Goal: Information Seeking & Learning: Learn about a topic

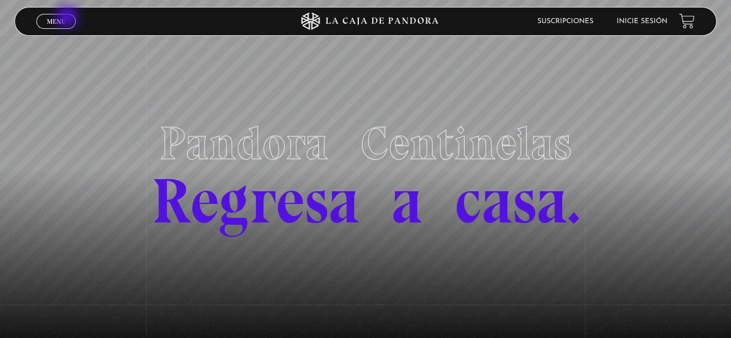
click at [68, 18] on link "Menu Cerrar" at bounding box center [55, 21] width 39 height 15
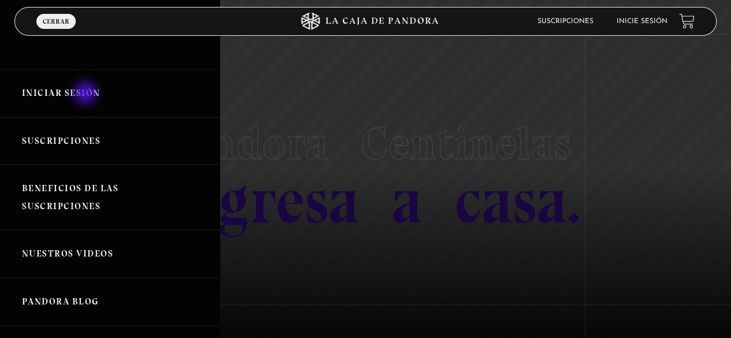
click at [87, 94] on link "Iniciar Sesión" at bounding box center [109, 93] width 219 height 48
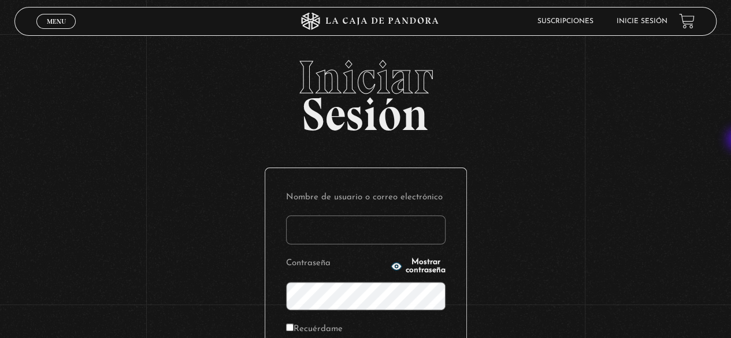
type input "rebe_sanchez28@hotmail.com"
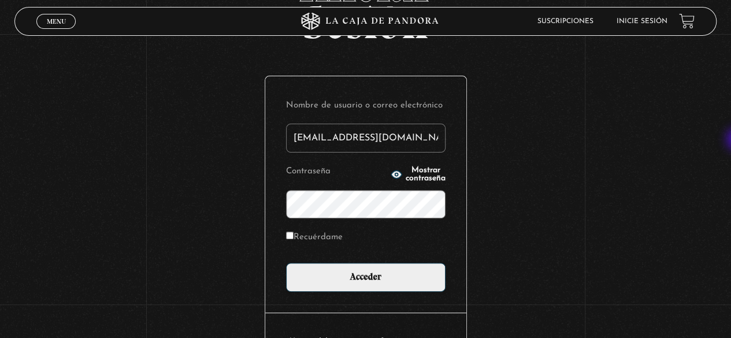
scroll to position [111, 0]
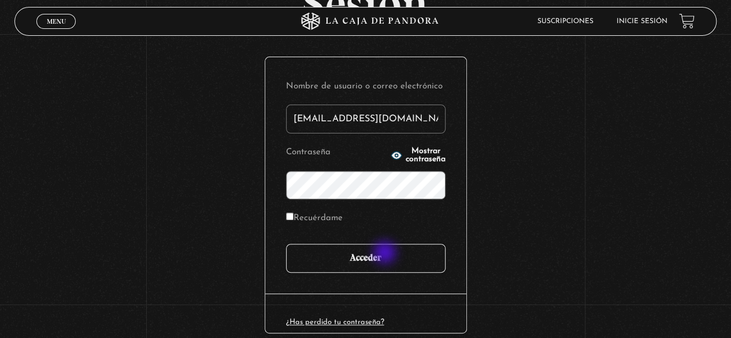
click at [386, 254] on input "Acceder" at bounding box center [365, 258] width 159 height 29
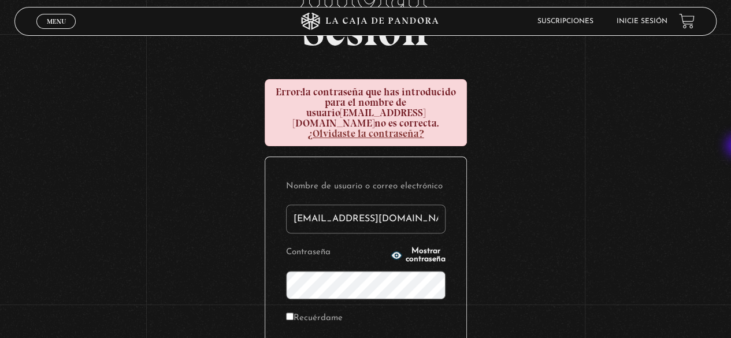
scroll to position [88, 0]
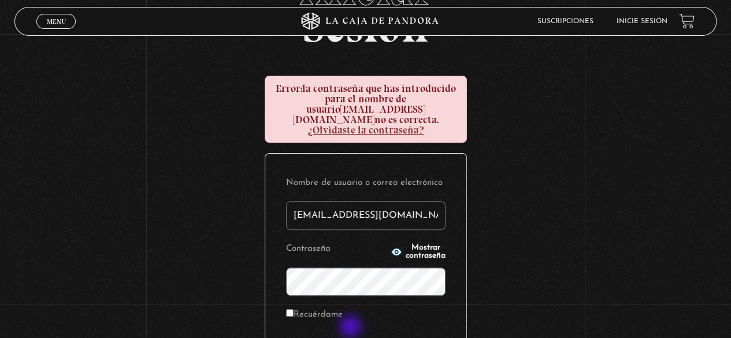
click at [351, 327] on form "Nombre de usuario o correo electrónico rebe_sanchez28@hotmail.com Contraseña Mo…" at bounding box center [365, 271] width 159 height 195
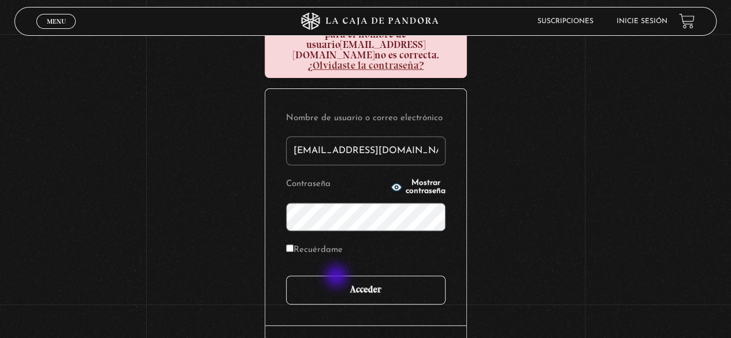
click at [337, 277] on input "Acceder" at bounding box center [365, 289] width 159 height 29
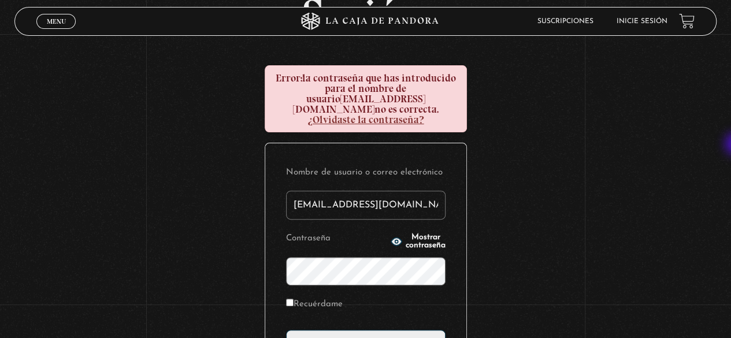
scroll to position [119, 0]
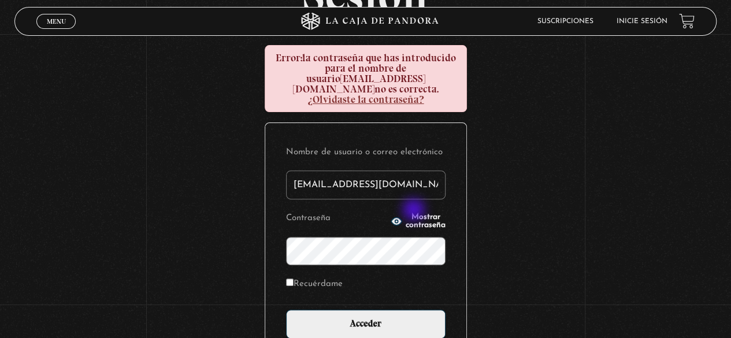
click at [415, 213] on span "Mostrar contraseña" at bounding box center [425, 221] width 40 height 16
click at [262, 236] on div "Iniciar Sesión Error: la contraseña que has introducido para el nombre de usuar…" at bounding box center [365, 193] width 731 height 516
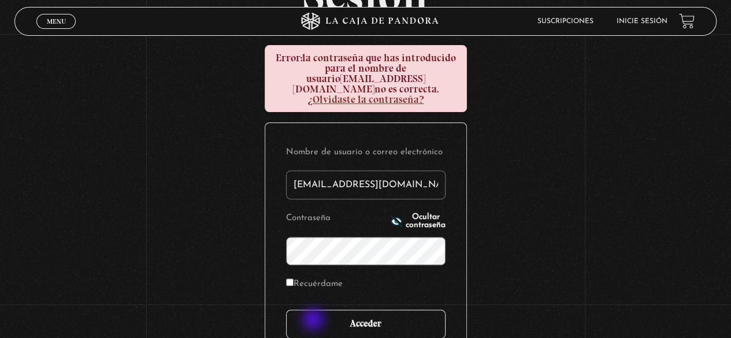
click at [314, 321] on input "Acceder" at bounding box center [365, 324] width 159 height 29
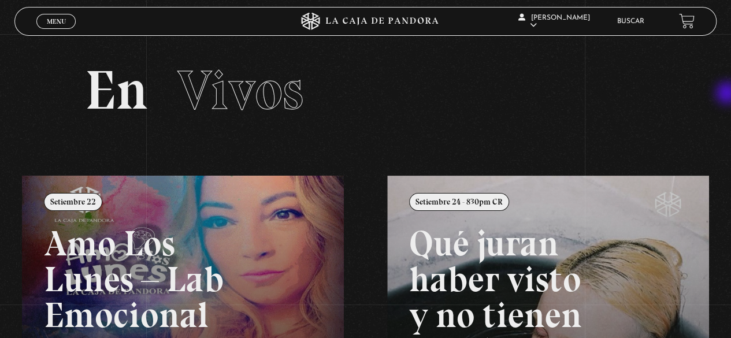
click at [728, 94] on section "En Vivos" at bounding box center [365, 104] width 731 height 141
drag, startPoint x: 728, startPoint y: 94, endPoint x: 367, endPoint y: 48, distance: 363.3
click at [367, 48] on section "En Vivos" at bounding box center [365, 104] width 731 height 141
click at [55, 23] on span "Menu" at bounding box center [56, 21] width 19 height 7
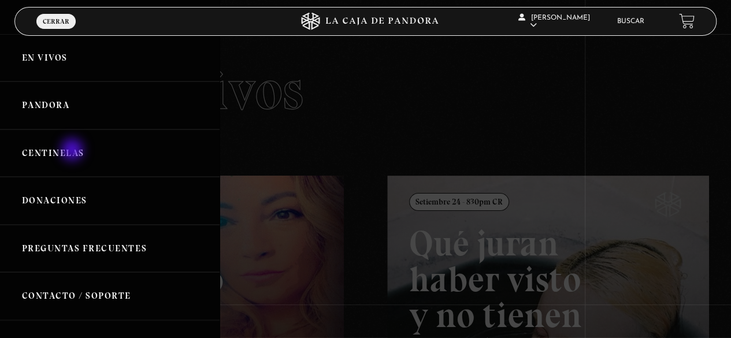
click at [73, 151] on link "Centinelas" at bounding box center [109, 153] width 219 height 48
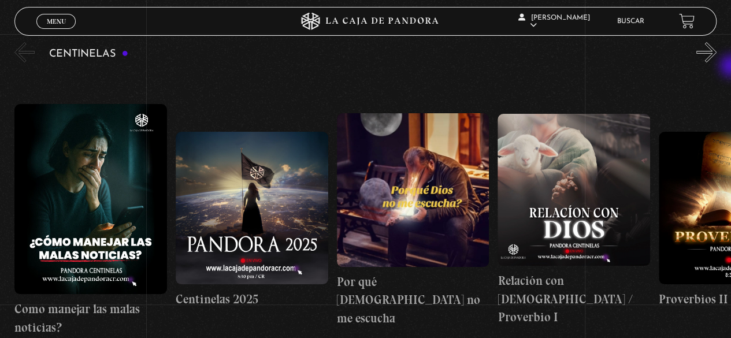
scroll to position [147, 0]
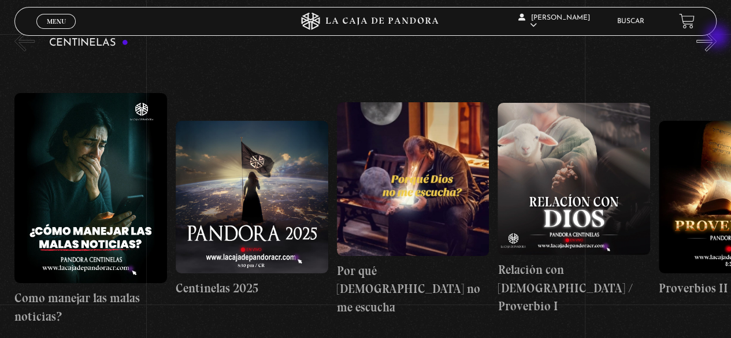
click at [716, 38] on button "»" at bounding box center [706, 41] width 20 height 20
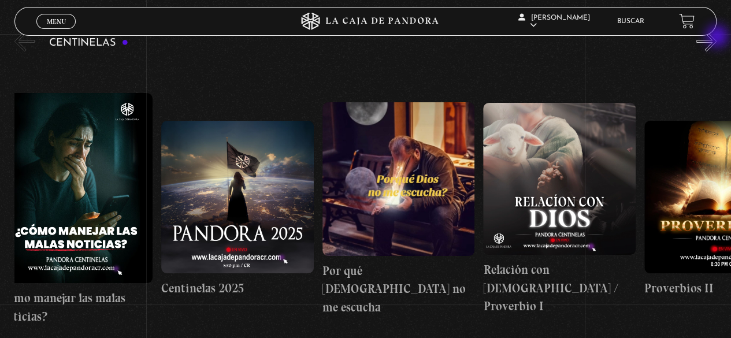
click at [716, 38] on button "»" at bounding box center [706, 41] width 20 height 20
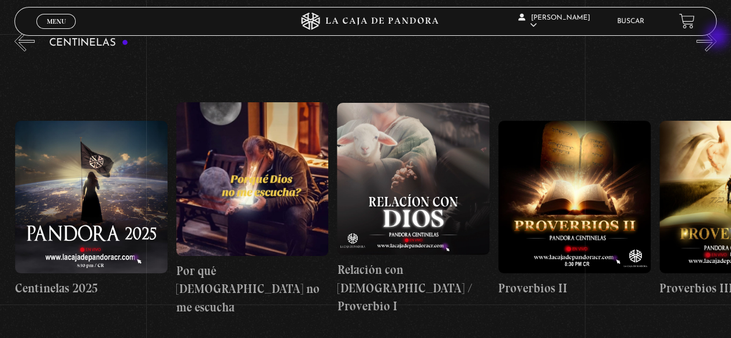
click at [716, 38] on button "»" at bounding box center [706, 41] width 20 height 20
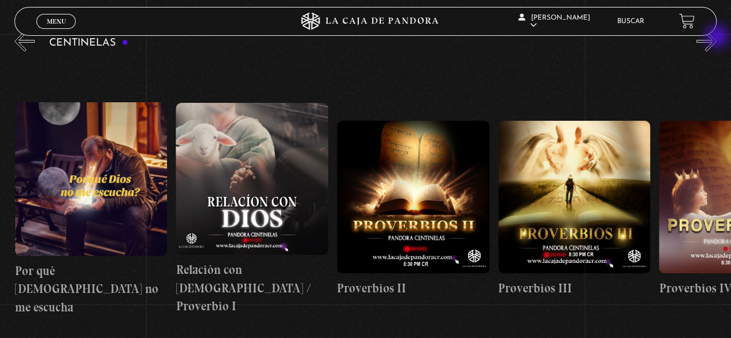
click at [716, 38] on button "»" at bounding box center [706, 41] width 20 height 20
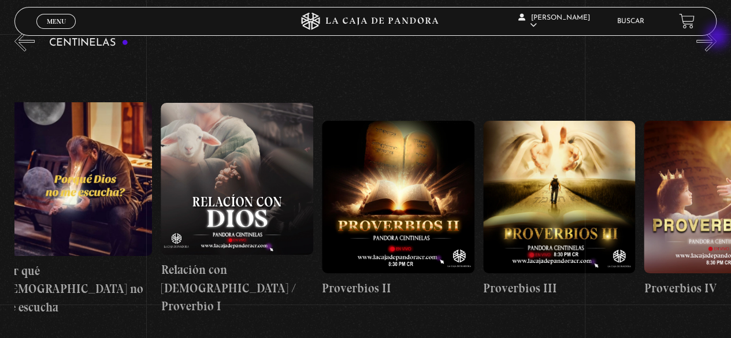
click at [716, 38] on button "»" at bounding box center [706, 41] width 20 height 20
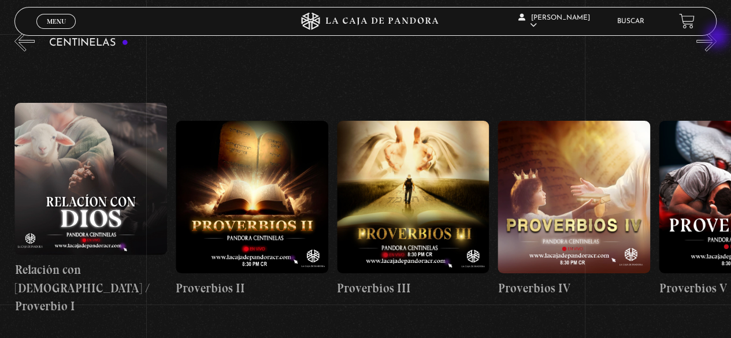
click at [716, 38] on button "»" at bounding box center [706, 41] width 20 height 20
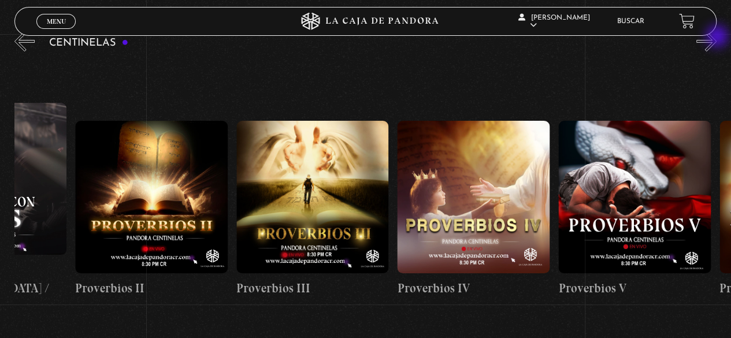
click at [716, 38] on button "»" at bounding box center [706, 41] width 20 height 20
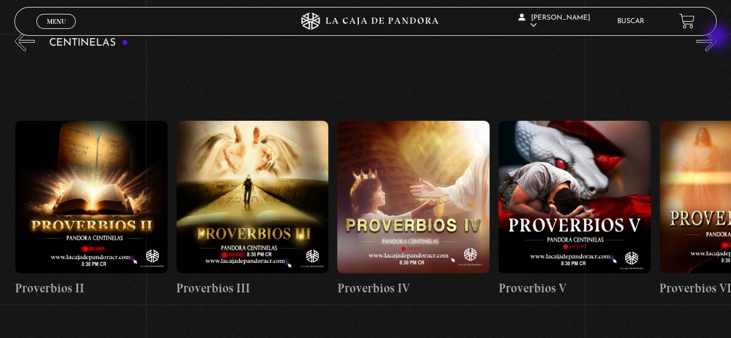
click at [716, 38] on button "»" at bounding box center [706, 41] width 20 height 20
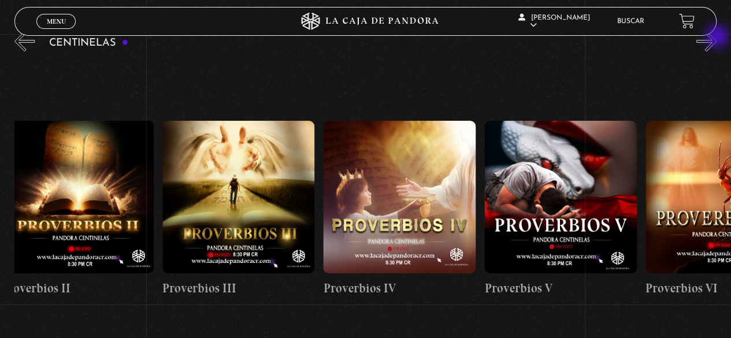
click at [716, 38] on button "»" at bounding box center [706, 41] width 20 height 20
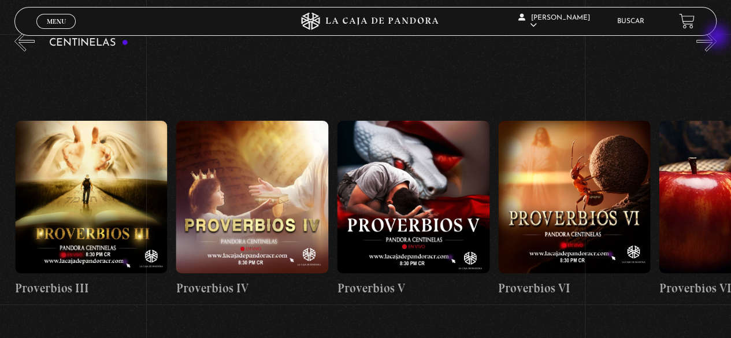
click at [716, 38] on button "»" at bounding box center [706, 41] width 20 height 20
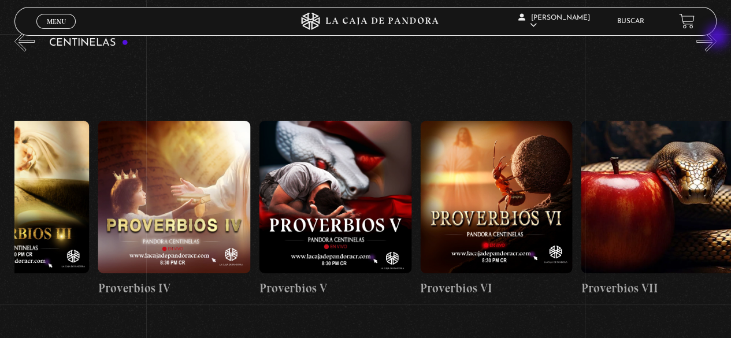
click at [716, 38] on button "»" at bounding box center [706, 41] width 20 height 20
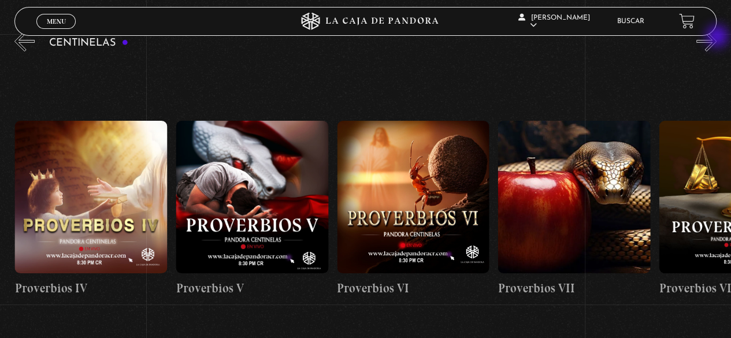
click at [716, 38] on button "»" at bounding box center [706, 41] width 20 height 20
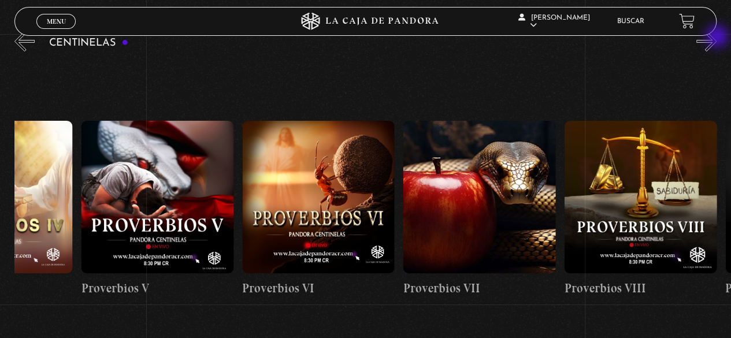
click at [716, 38] on button "»" at bounding box center [706, 41] width 20 height 20
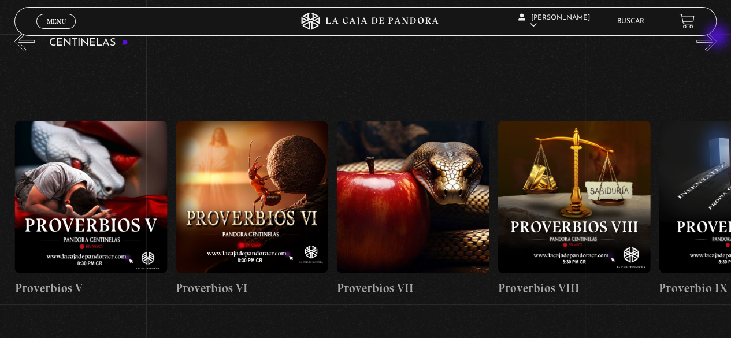
click at [716, 38] on button "»" at bounding box center [706, 41] width 20 height 20
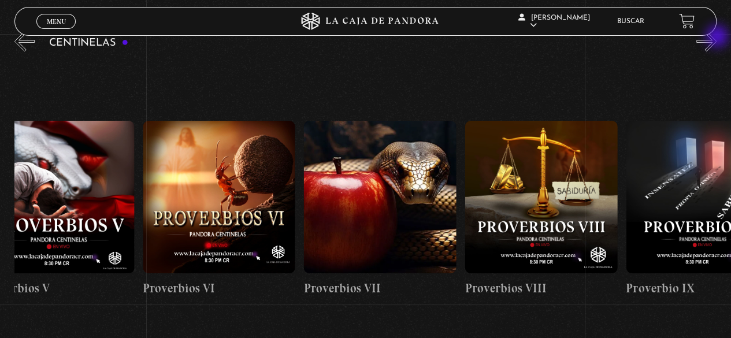
click at [716, 38] on button "»" at bounding box center [706, 41] width 20 height 20
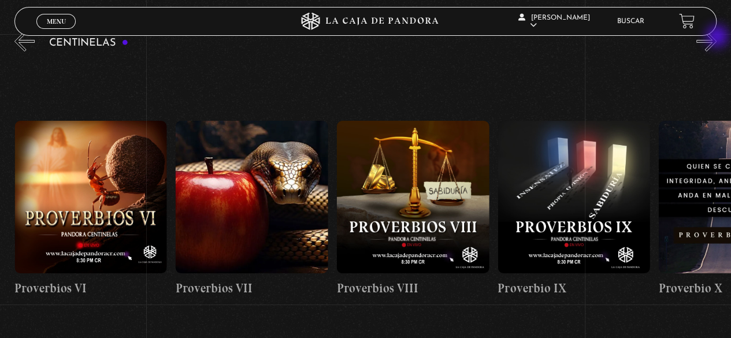
click at [716, 38] on button "»" at bounding box center [706, 41] width 20 height 20
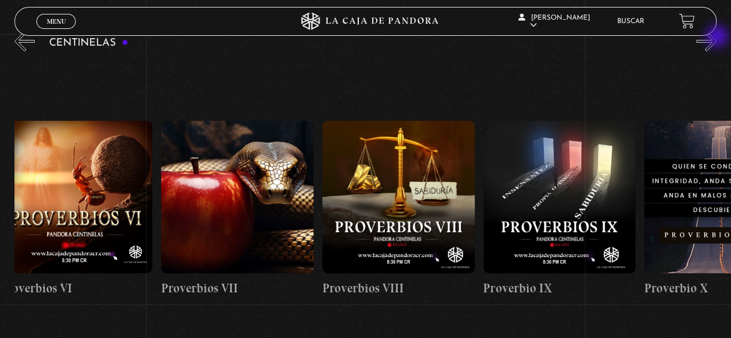
click at [716, 38] on button "»" at bounding box center [706, 41] width 20 height 20
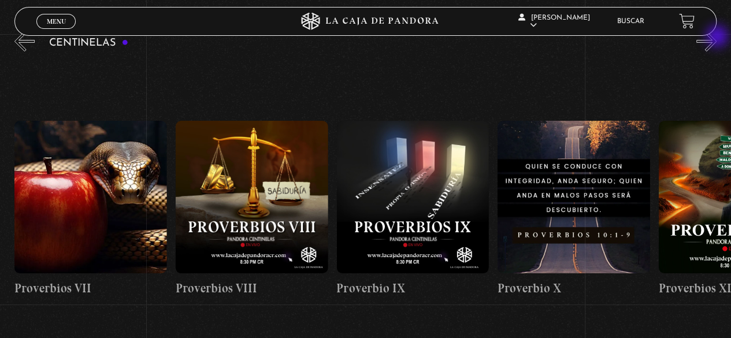
click at [716, 38] on button "»" at bounding box center [706, 41] width 20 height 20
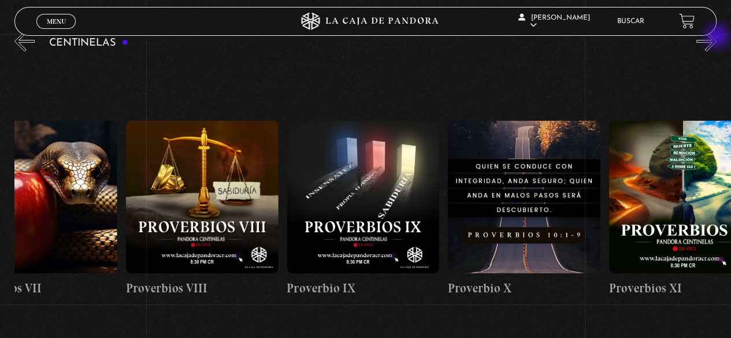
click at [716, 38] on button "»" at bounding box center [706, 41] width 20 height 20
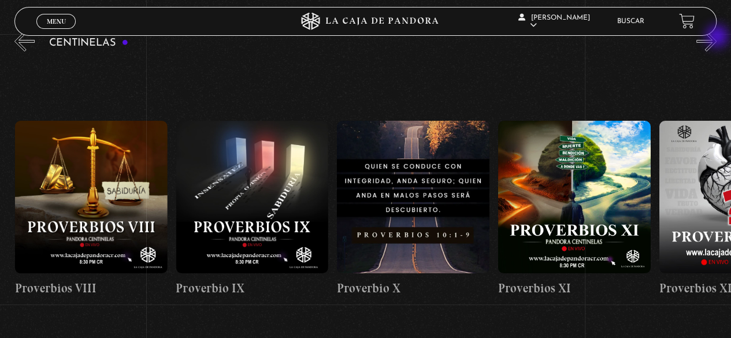
click at [716, 38] on button "»" at bounding box center [706, 41] width 20 height 20
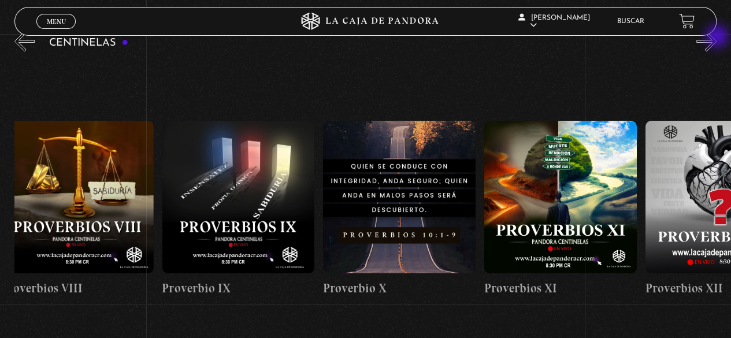
click at [716, 38] on button "»" at bounding box center [706, 41] width 20 height 20
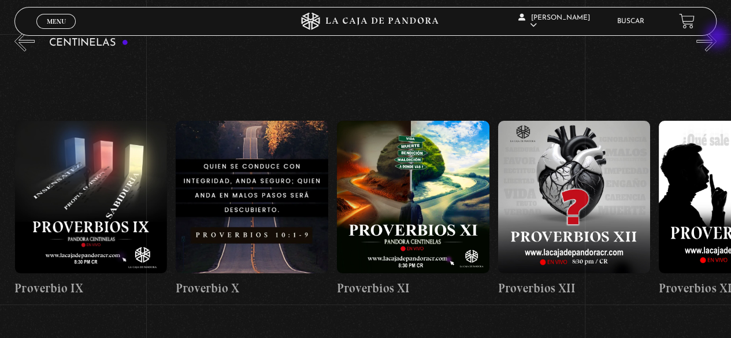
click at [716, 38] on button "»" at bounding box center [706, 41] width 20 height 20
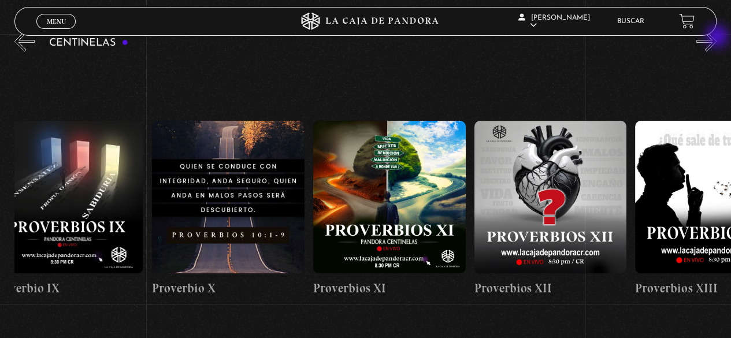
click at [716, 38] on button "»" at bounding box center [706, 41] width 20 height 20
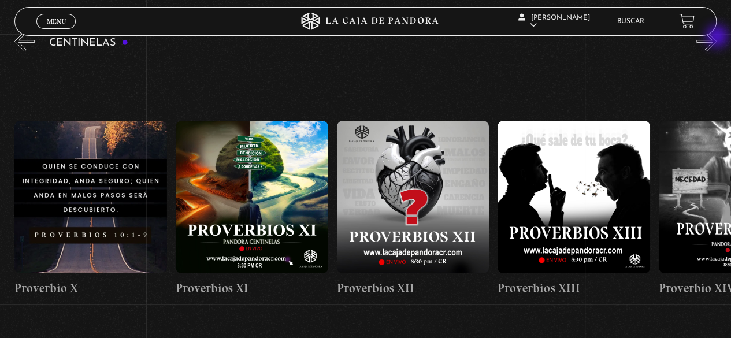
click at [716, 38] on button "»" at bounding box center [706, 41] width 20 height 20
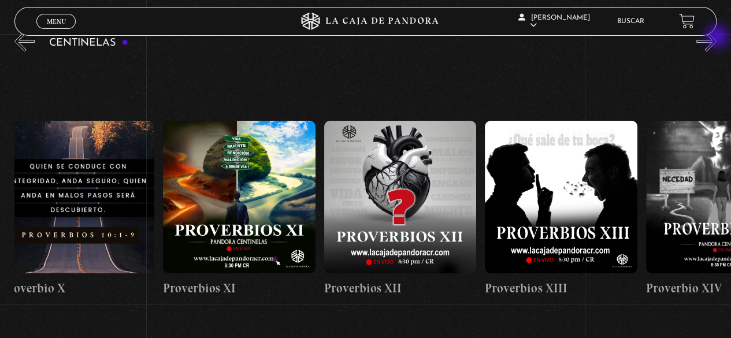
click at [716, 38] on button "»" at bounding box center [706, 41] width 20 height 20
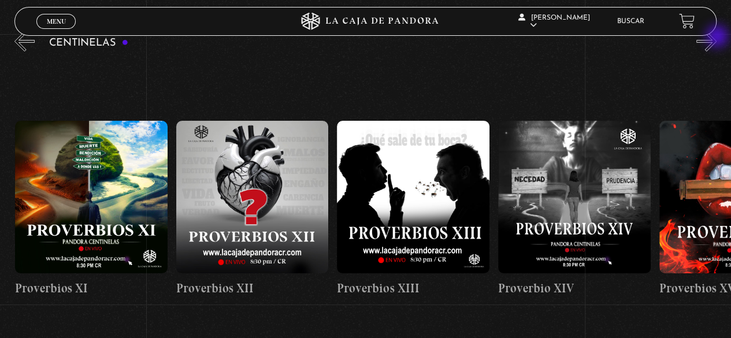
click at [716, 38] on button "»" at bounding box center [706, 41] width 20 height 20
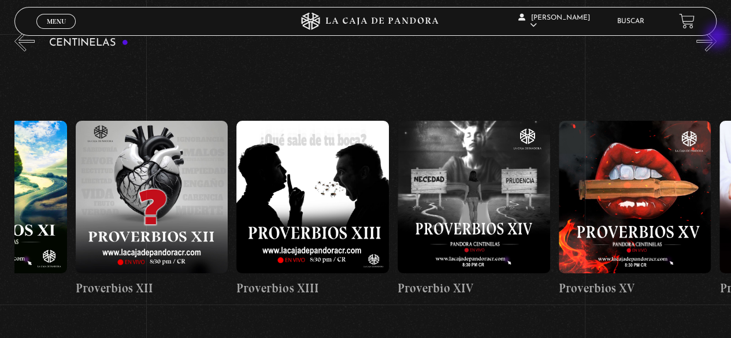
click at [716, 38] on button "»" at bounding box center [706, 41] width 20 height 20
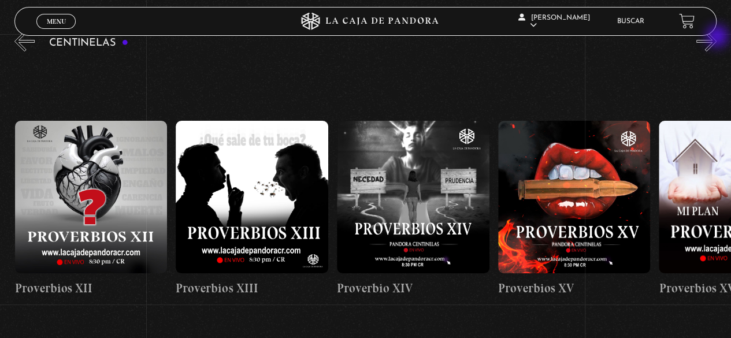
click at [716, 38] on button "»" at bounding box center [706, 41] width 20 height 20
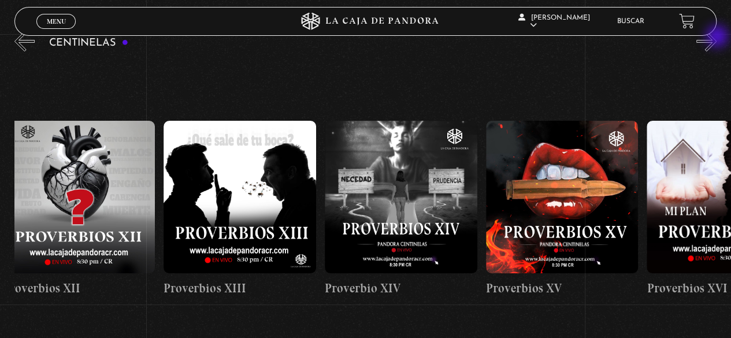
click at [716, 38] on button "»" at bounding box center [706, 41] width 20 height 20
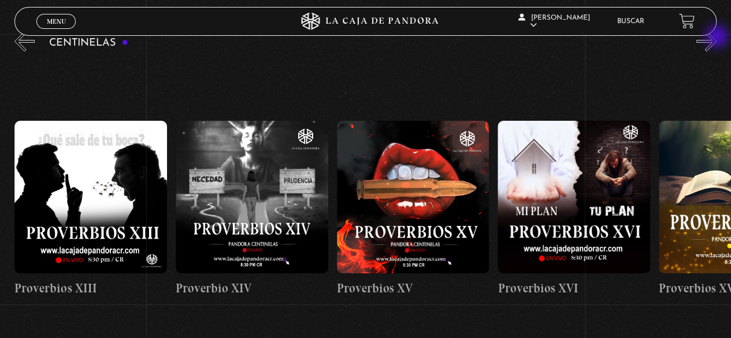
click at [716, 38] on button "»" at bounding box center [706, 41] width 20 height 20
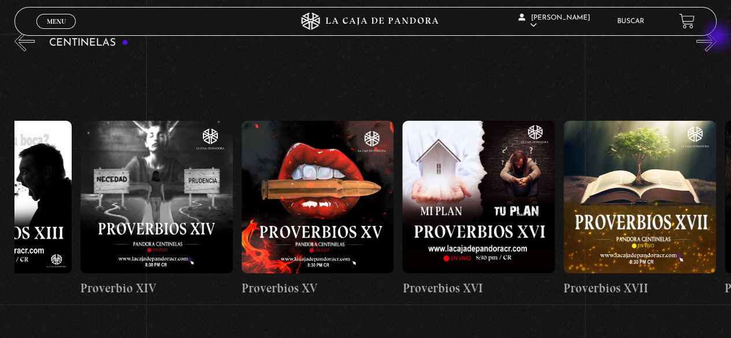
click at [716, 38] on button "»" at bounding box center [706, 41] width 20 height 20
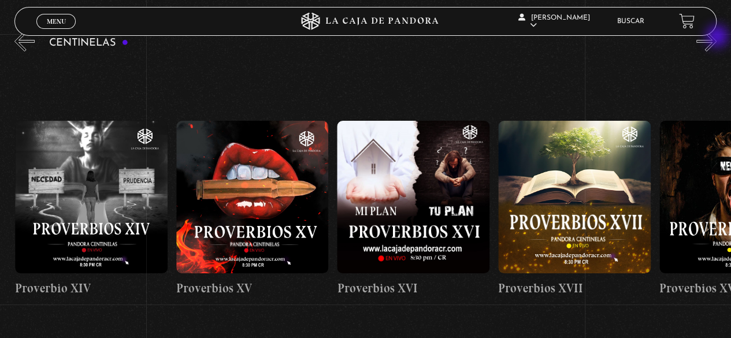
click at [716, 38] on button "»" at bounding box center [706, 41] width 20 height 20
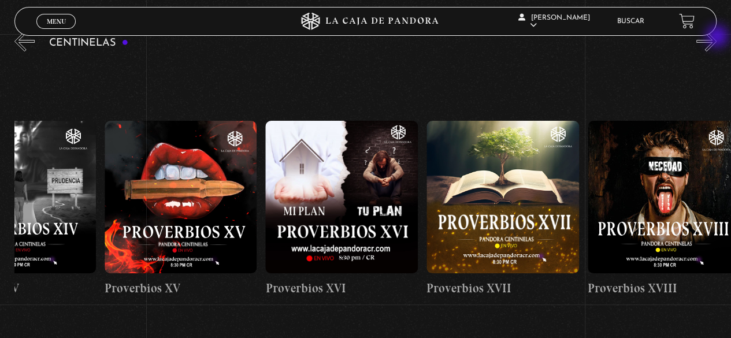
click at [716, 38] on button "»" at bounding box center [706, 41] width 20 height 20
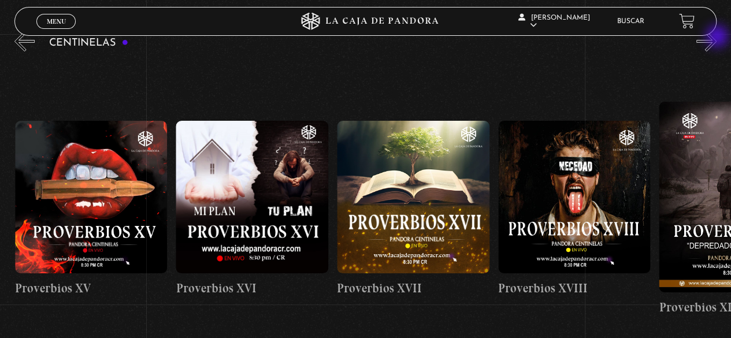
click at [716, 38] on button "»" at bounding box center [706, 41] width 20 height 20
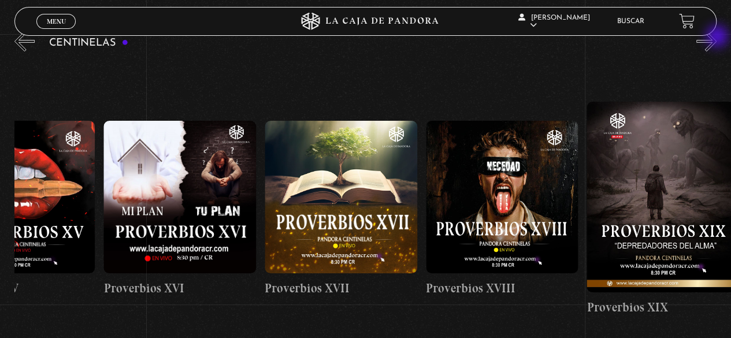
click at [716, 38] on button "»" at bounding box center [706, 41] width 20 height 20
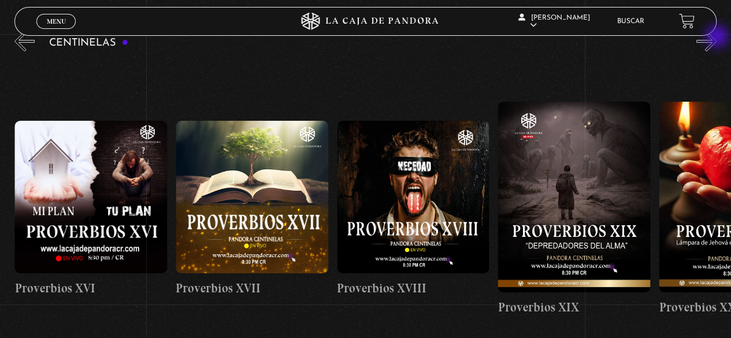
click at [716, 38] on button "»" at bounding box center [706, 41] width 20 height 20
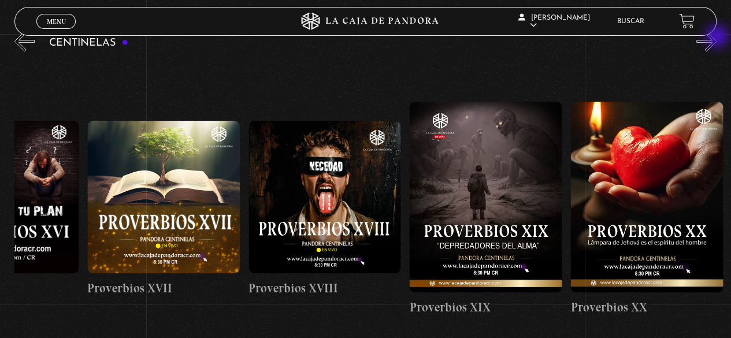
click at [716, 38] on button "»" at bounding box center [706, 41] width 20 height 20
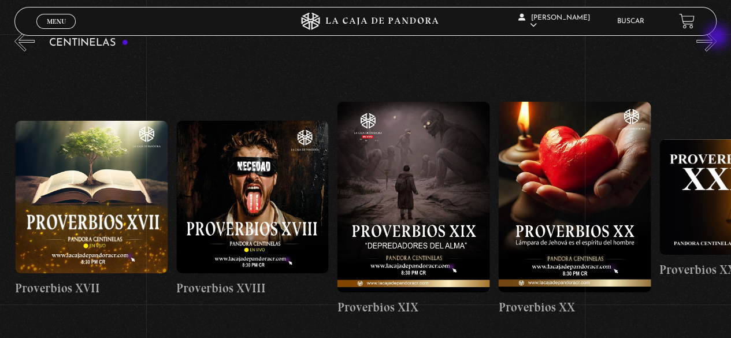
click at [716, 38] on button "»" at bounding box center [706, 41] width 20 height 20
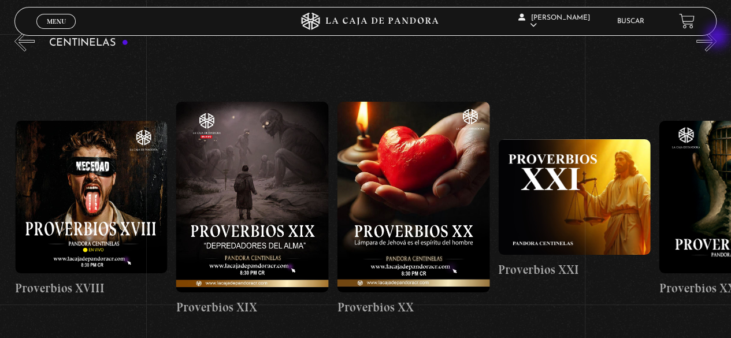
click at [716, 38] on button "»" at bounding box center [706, 41] width 20 height 20
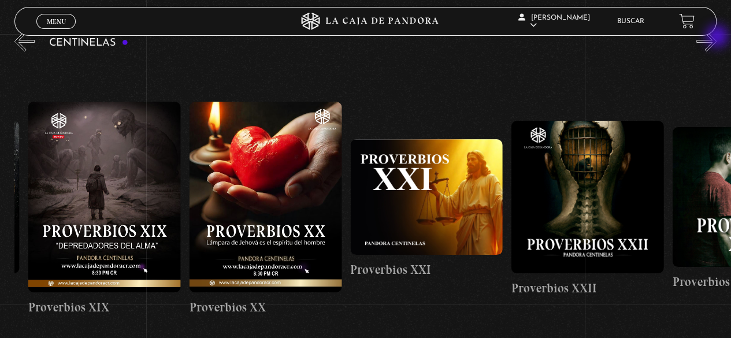
click at [716, 38] on button "»" at bounding box center [706, 41] width 20 height 20
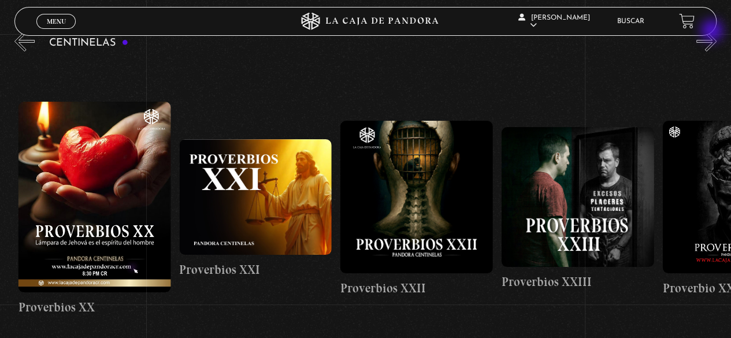
click at [713, 32] on header "Menu Cerrar [PERSON_NAME] En vivos Pandora Centinelas Mi cuenta [PERSON_NAME] […" at bounding box center [364, 21] width 701 height 29
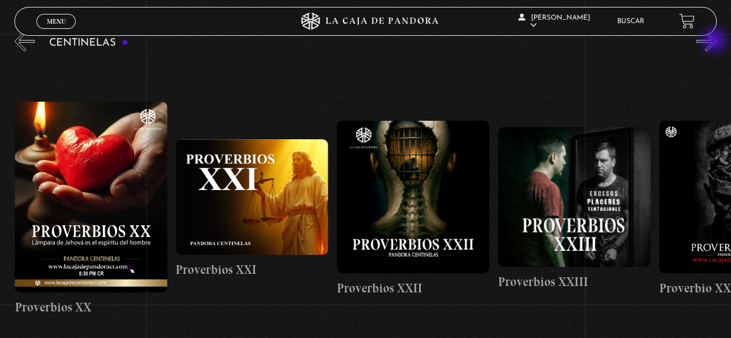
click at [715, 42] on button "»" at bounding box center [706, 41] width 20 height 20
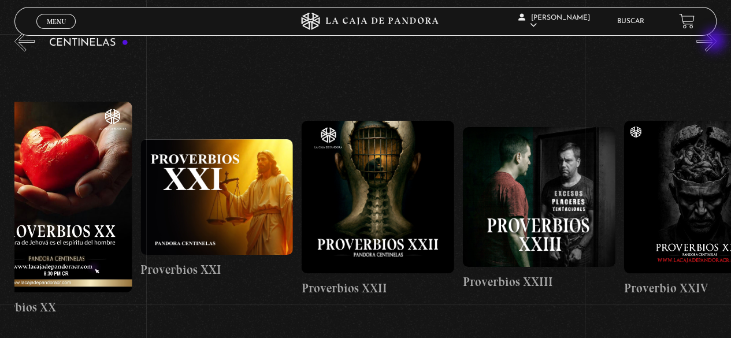
click at [715, 42] on button "»" at bounding box center [706, 41] width 20 height 20
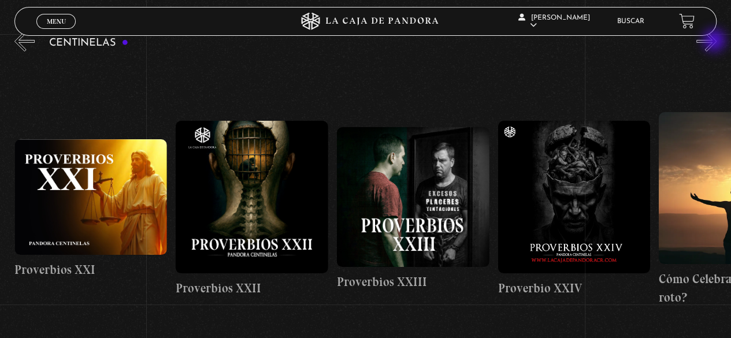
click at [715, 42] on button "»" at bounding box center [706, 41] width 20 height 20
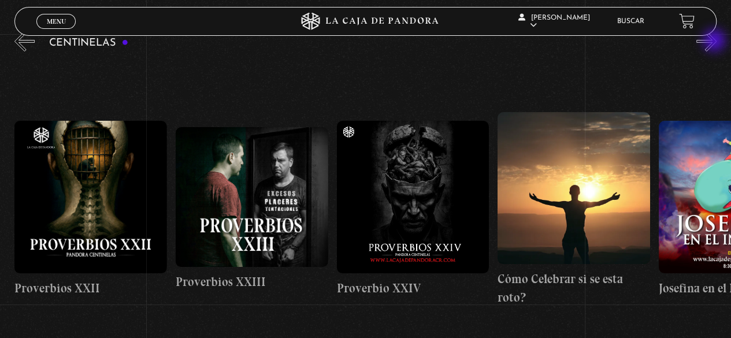
click at [715, 42] on button "»" at bounding box center [706, 41] width 20 height 20
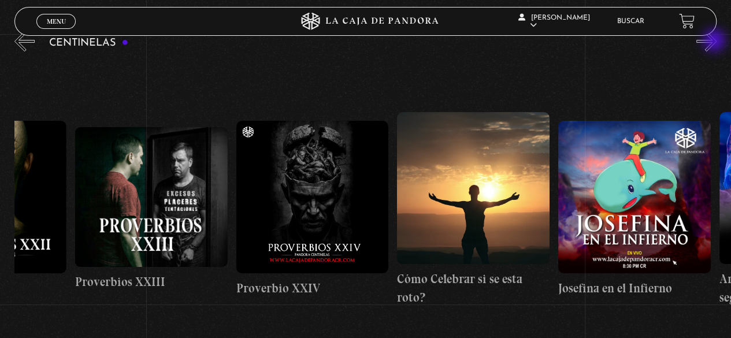
click at [715, 42] on button "»" at bounding box center [706, 41] width 20 height 20
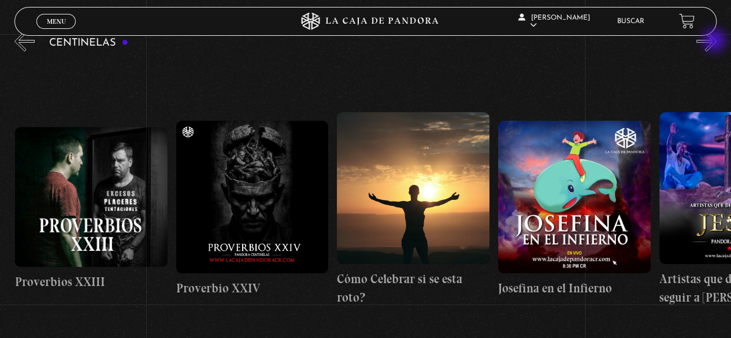
click at [715, 42] on button "»" at bounding box center [706, 41] width 20 height 20
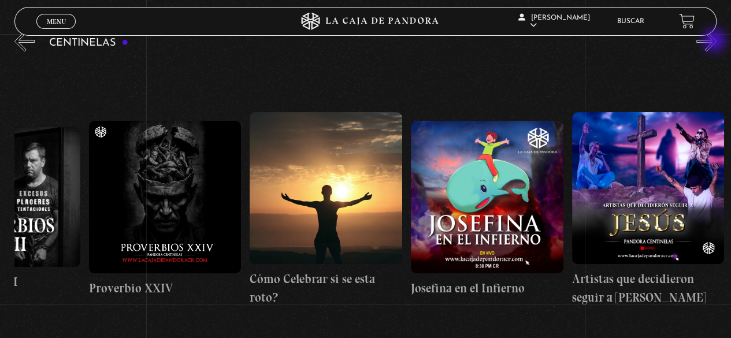
click at [715, 42] on button "»" at bounding box center [706, 41] width 20 height 20
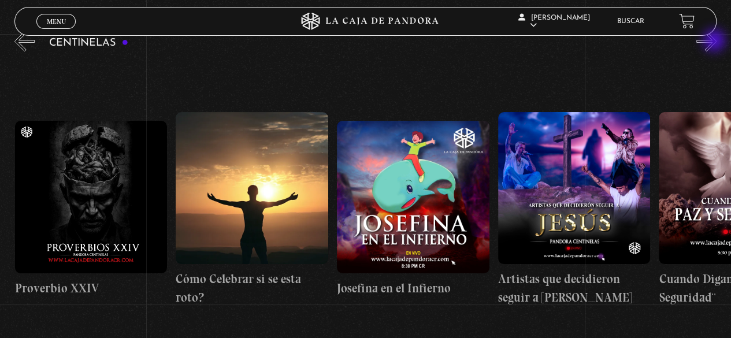
click at [715, 42] on button "»" at bounding box center [706, 41] width 20 height 20
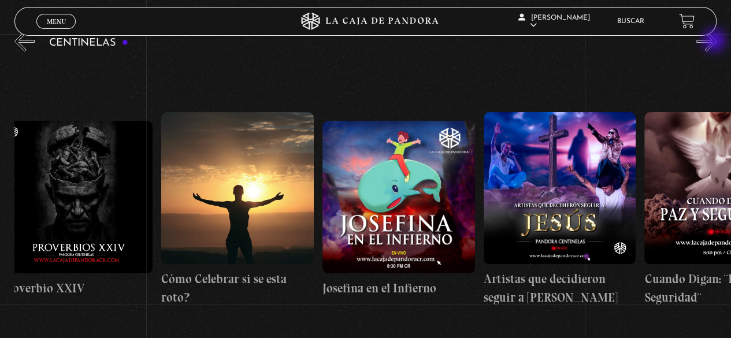
click at [715, 42] on button "»" at bounding box center [706, 41] width 20 height 20
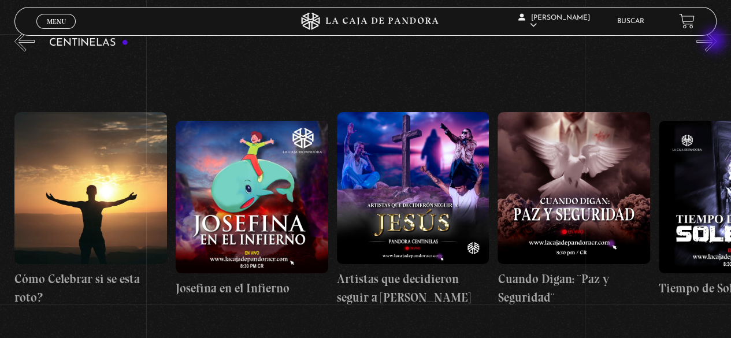
click at [715, 42] on button "»" at bounding box center [706, 41] width 20 height 20
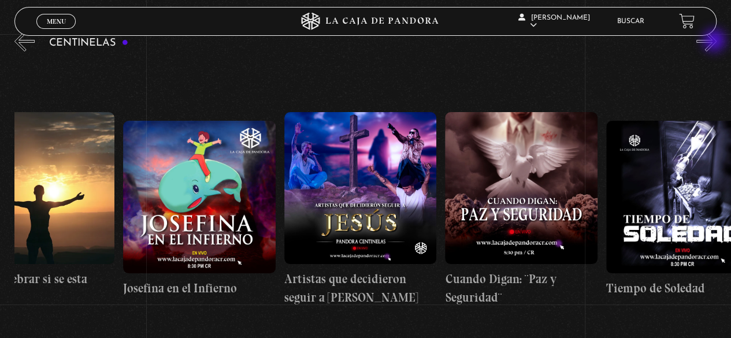
click at [715, 42] on button "»" at bounding box center [706, 41] width 20 height 20
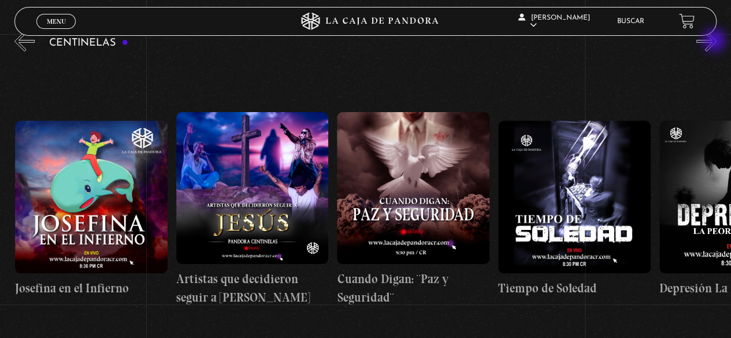
click at [715, 42] on button "»" at bounding box center [706, 41] width 20 height 20
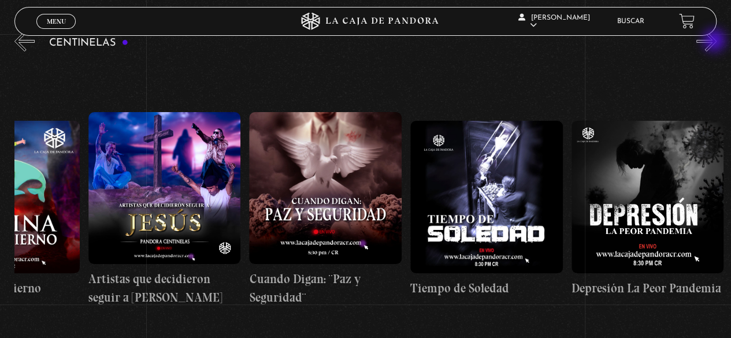
click at [715, 42] on button "»" at bounding box center [706, 41] width 20 height 20
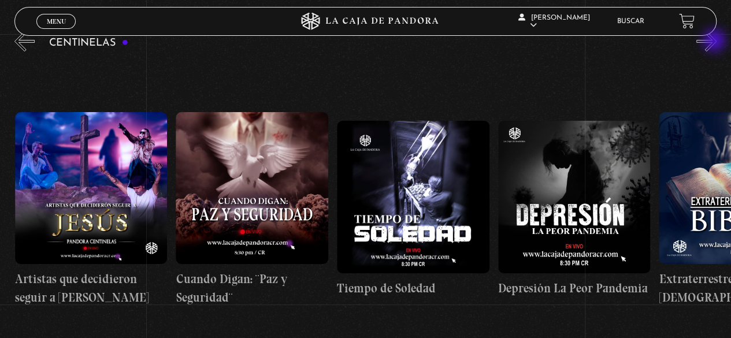
click at [715, 42] on button "»" at bounding box center [706, 41] width 20 height 20
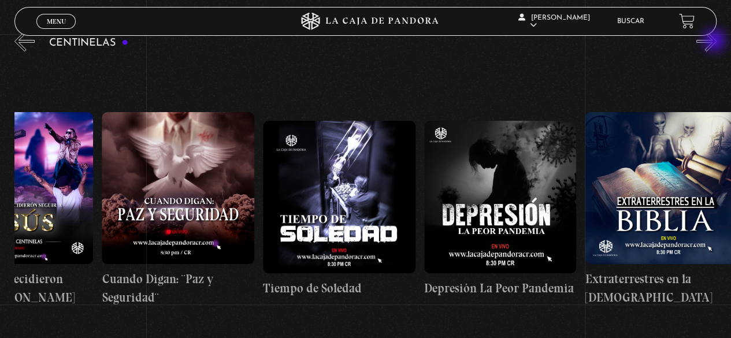
click at [715, 42] on button "»" at bounding box center [706, 41] width 20 height 20
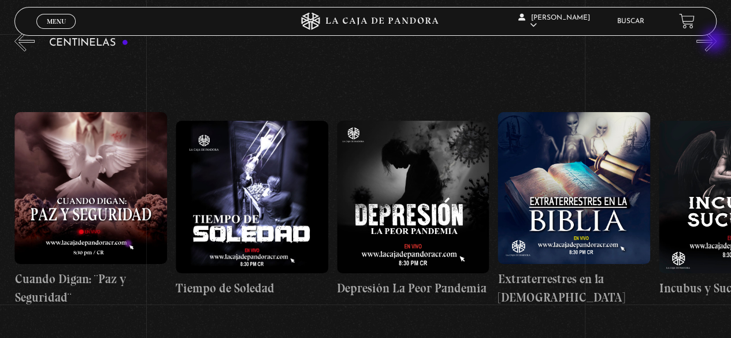
click at [715, 42] on button "»" at bounding box center [706, 41] width 20 height 20
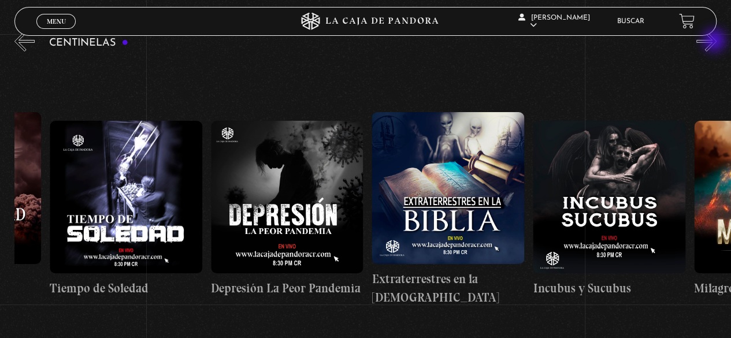
click at [715, 42] on button "»" at bounding box center [706, 41] width 20 height 20
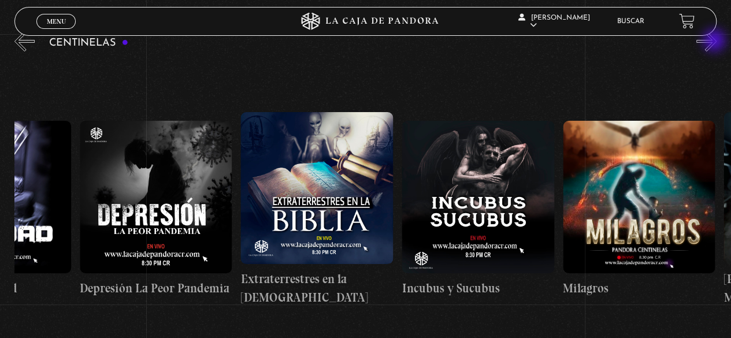
click at [715, 42] on button "»" at bounding box center [706, 41] width 20 height 20
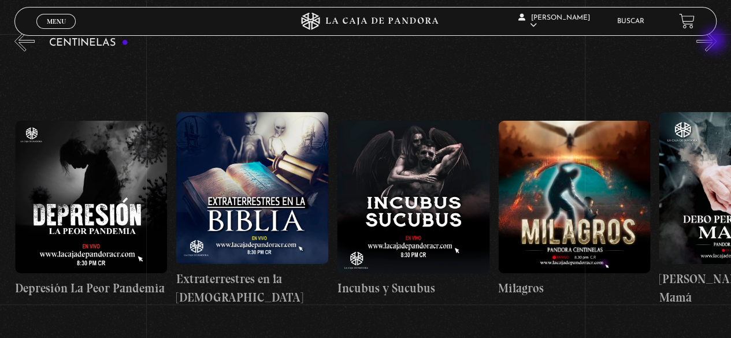
click at [715, 42] on button "»" at bounding box center [706, 41] width 20 height 20
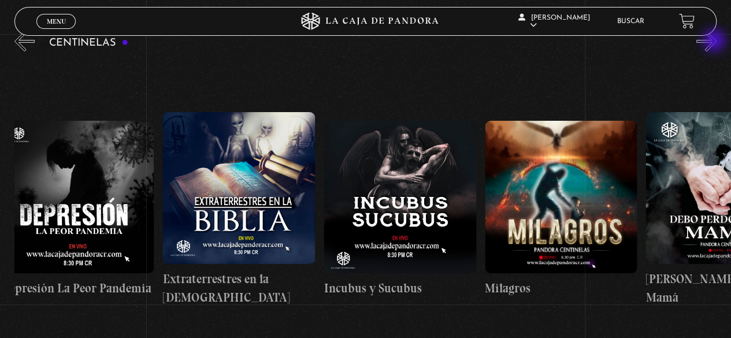
click at [715, 42] on button "»" at bounding box center [706, 41] width 20 height 20
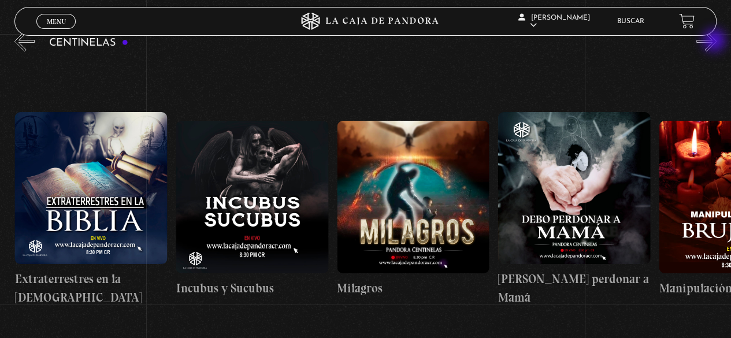
click at [715, 42] on button "»" at bounding box center [706, 41] width 20 height 20
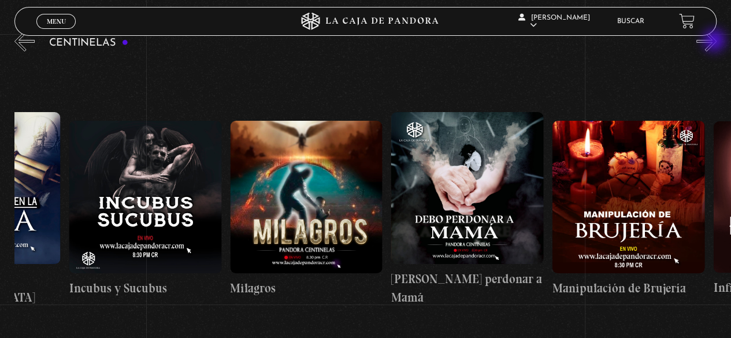
click at [715, 42] on button "»" at bounding box center [706, 41] width 20 height 20
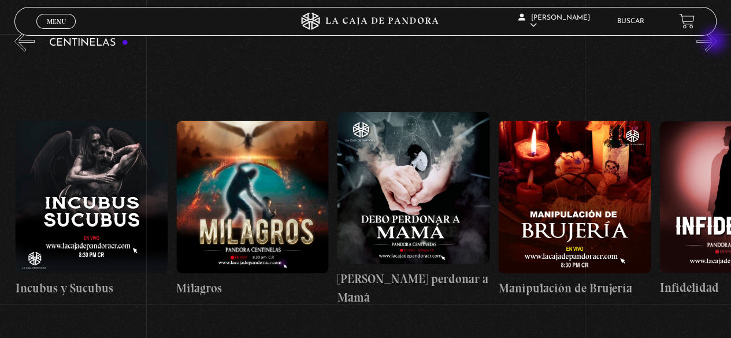
click at [715, 42] on button "»" at bounding box center [706, 41] width 20 height 20
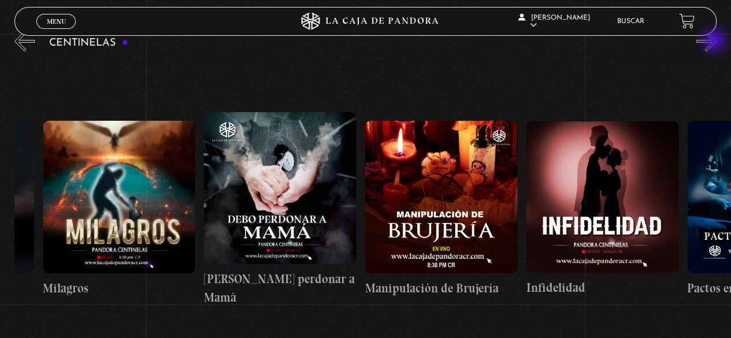
click at [715, 42] on button "»" at bounding box center [706, 41] width 20 height 20
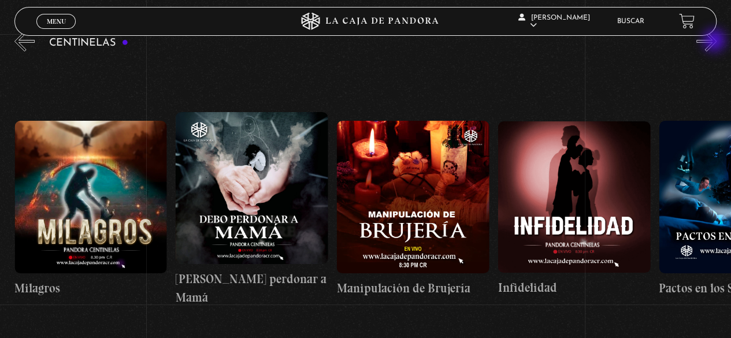
click at [715, 42] on button "»" at bounding box center [706, 41] width 20 height 20
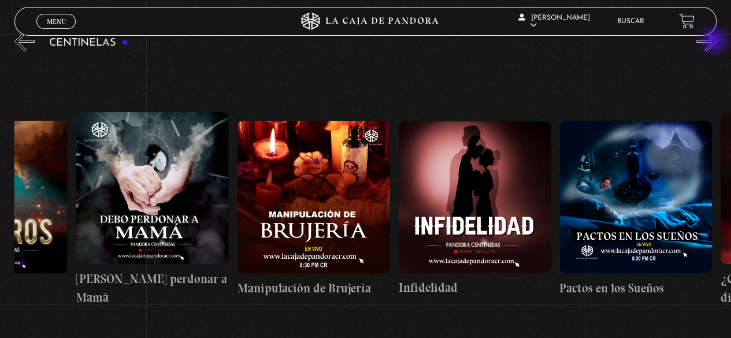
click at [715, 42] on button "»" at bounding box center [706, 41] width 20 height 20
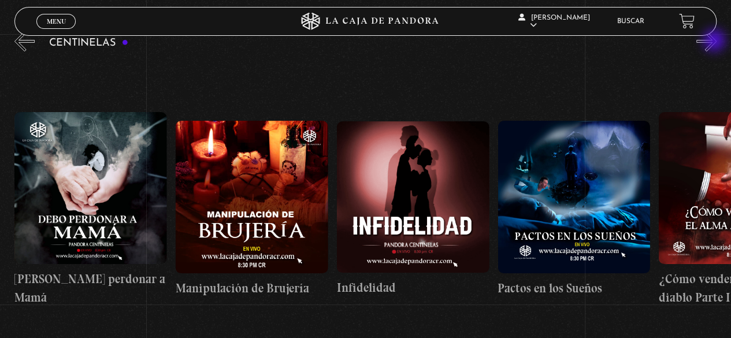
click at [715, 42] on button "»" at bounding box center [706, 41] width 20 height 20
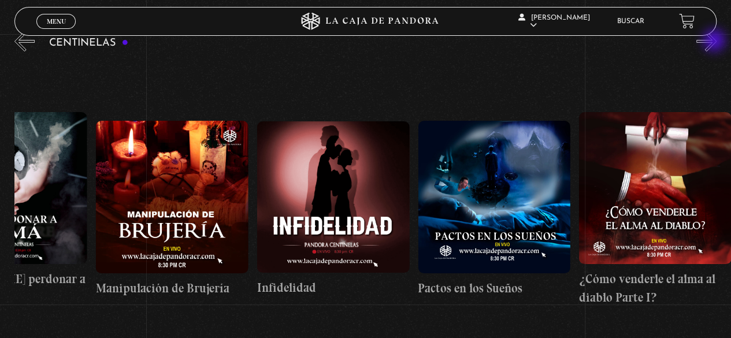
click at [715, 42] on button "»" at bounding box center [706, 41] width 20 height 20
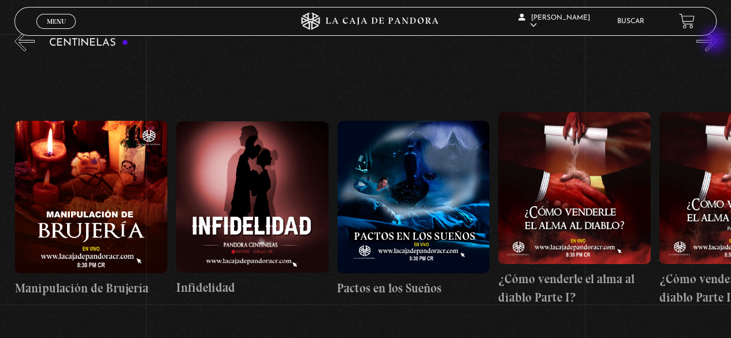
click at [715, 42] on button "»" at bounding box center [706, 41] width 20 height 20
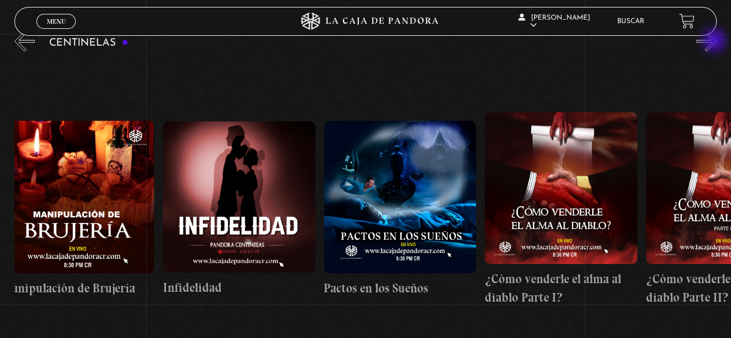
click at [715, 42] on button "»" at bounding box center [706, 41] width 20 height 20
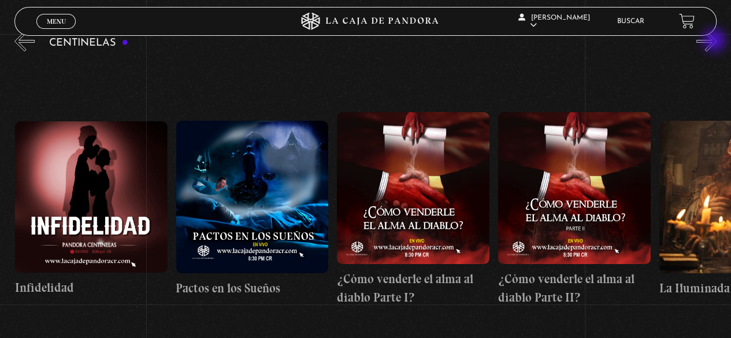
click at [715, 42] on button "»" at bounding box center [706, 41] width 20 height 20
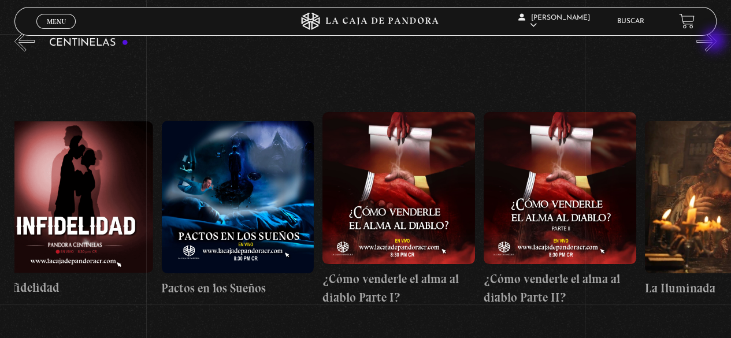
click at [715, 42] on button "»" at bounding box center [706, 41] width 20 height 20
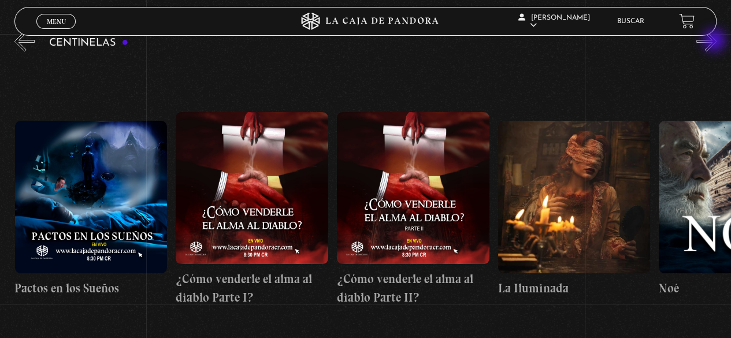
click at [715, 42] on button "»" at bounding box center [706, 41] width 20 height 20
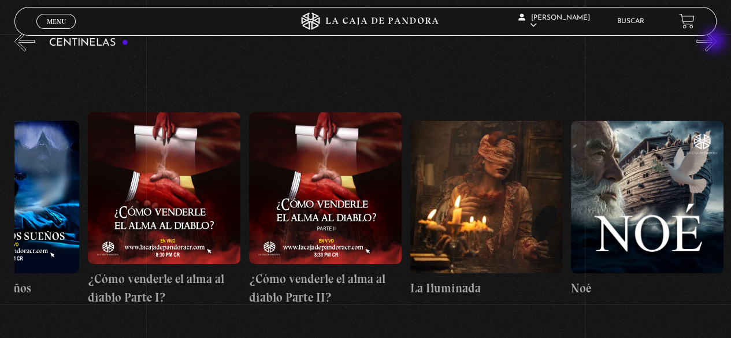
click at [715, 42] on button "»" at bounding box center [706, 41] width 20 height 20
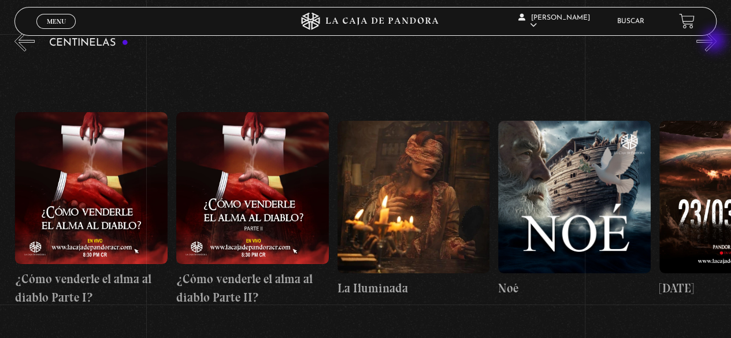
click at [715, 42] on button "»" at bounding box center [706, 41] width 20 height 20
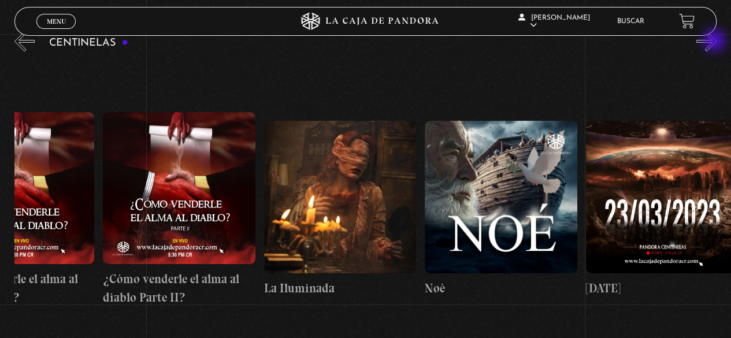
click at [715, 42] on button "»" at bounding box center [706, 41] width 20 height 20
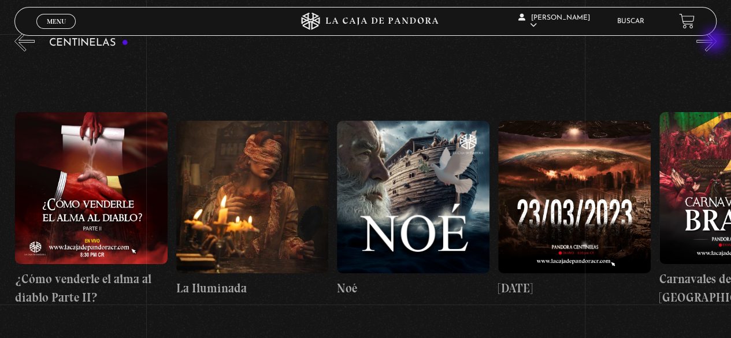
click at [715, 42] on button "»" at bounding box center [706, 41] width 20 height 20
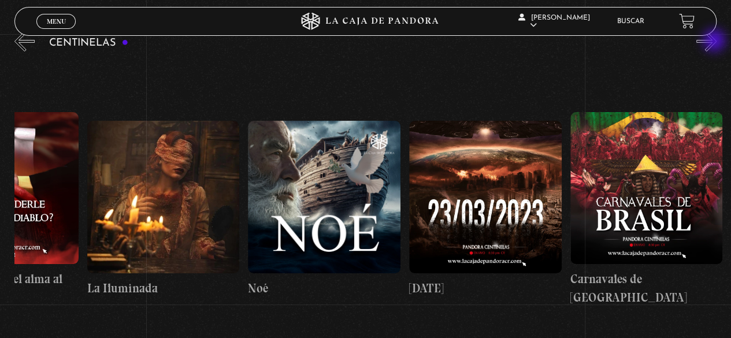
click at [715, 42] on button "»" at bounding box center [706, 41] width 20 height 20
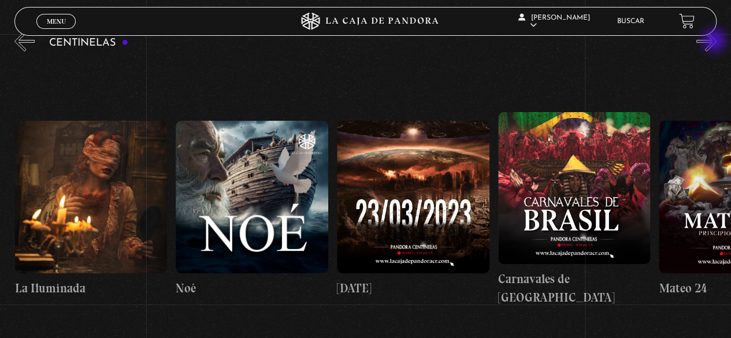
click at [715, 42] on button "»" at bounding box center [706, 41] width 20 height 20
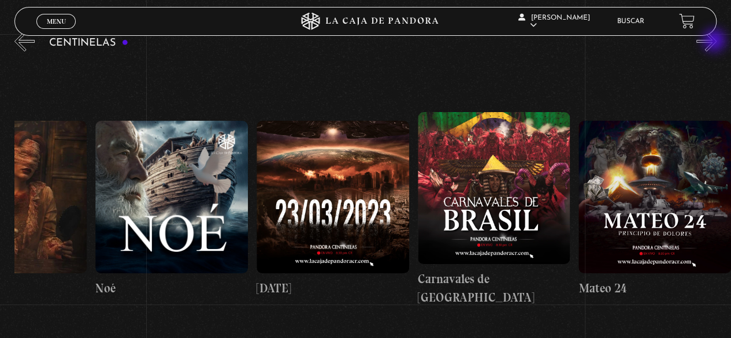
click at [715, 42] on button "»" at bounding box center [706, 41] width 20 height 20
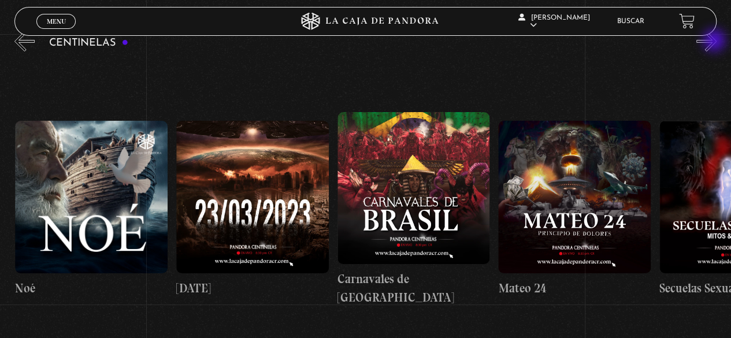
click at [715, 42] on button "»" at bounding box center [706, 41] width 20 height 20
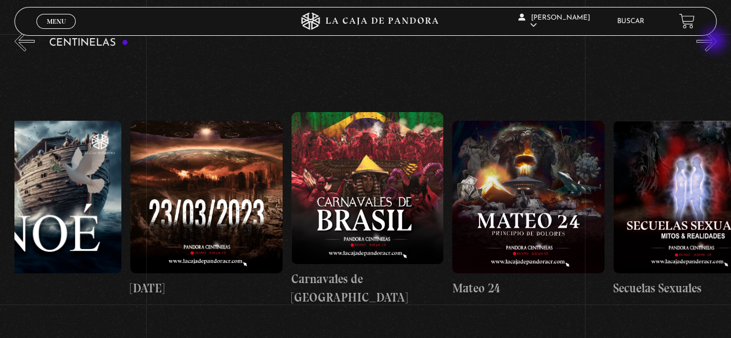
click at [715, 42] on button "»" at bounding box center [706, 41] width 20 height 20
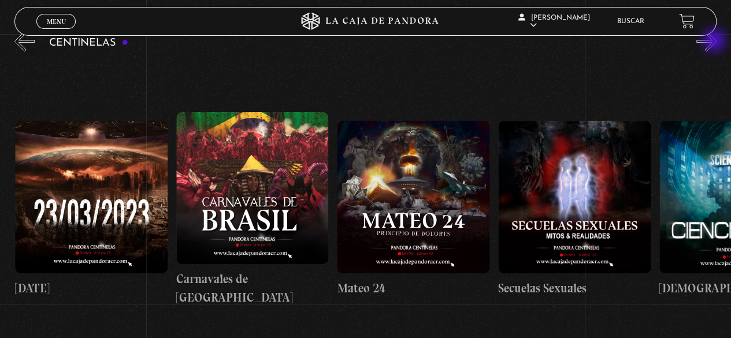
click at [715, 42] on button "»" at bounding box center [706, 41] width 20 height 20
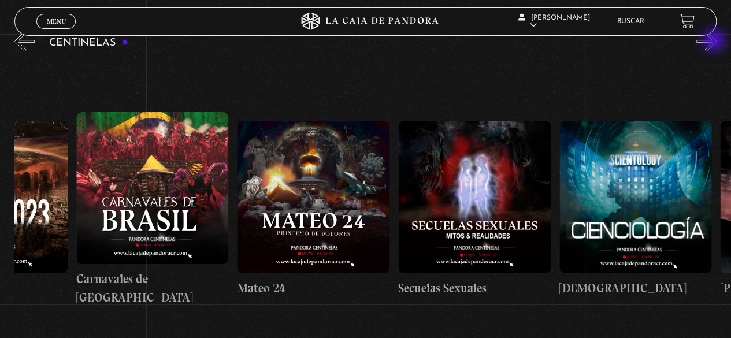
click at [715, 42] on button "»" at bounding box center [706, 41] width 20 height 20
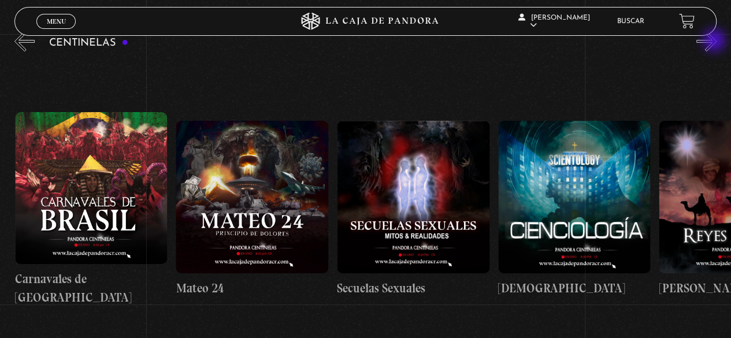
click at [715, 42] on button "»" at bounding box center [706, 41] width 20 height 20
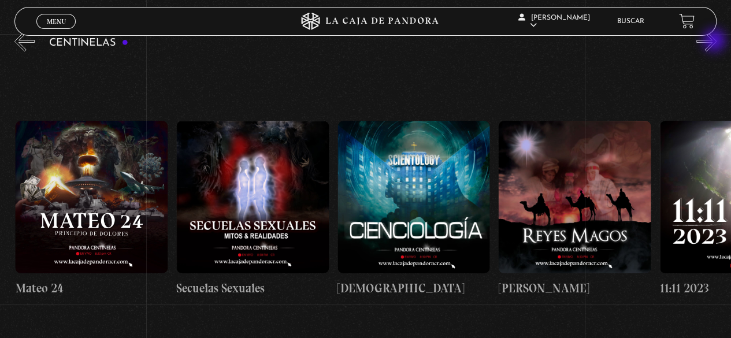
click at [715, 42] on button "»" at bounding box center [706, 41] width 20 height 20
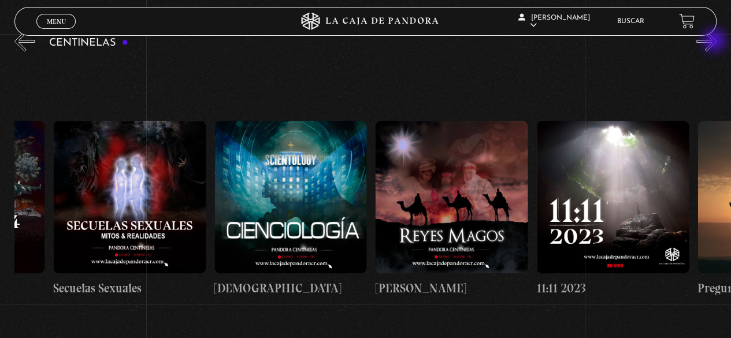
click at [715, 42] on button "»" at bounding box center [706, 41] width 20 height 20
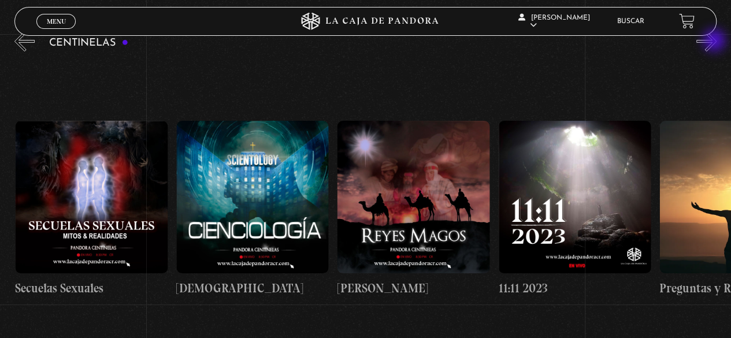
click at [715, 42] on button "»" at bounding box center [706, 41] width 20 height 20
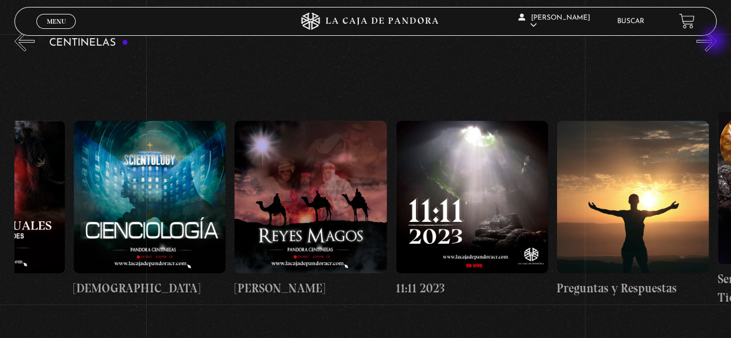
click at [715, 42] on button "»" at bounding box center [706, 41] width 20 height 20
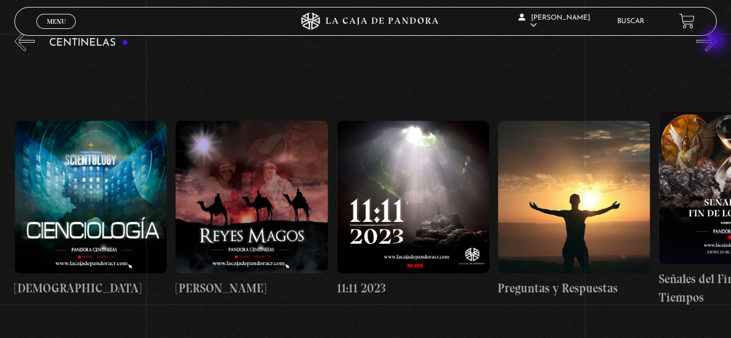
click at [715, 42] on button "»" at bounding box center [706, 41] width 20 height 20
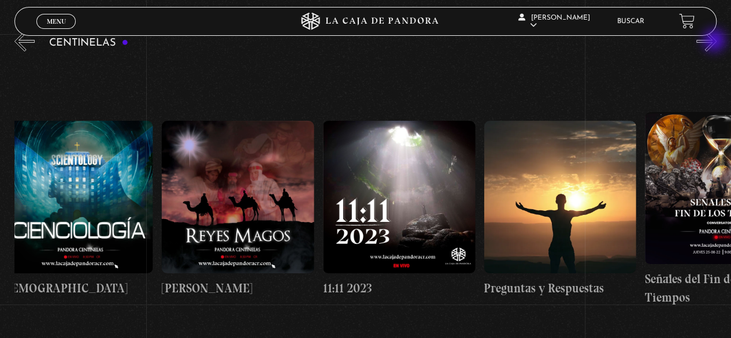
click at [715, 42] on button "»" at bounding box center [706, 41] width 20 height 20
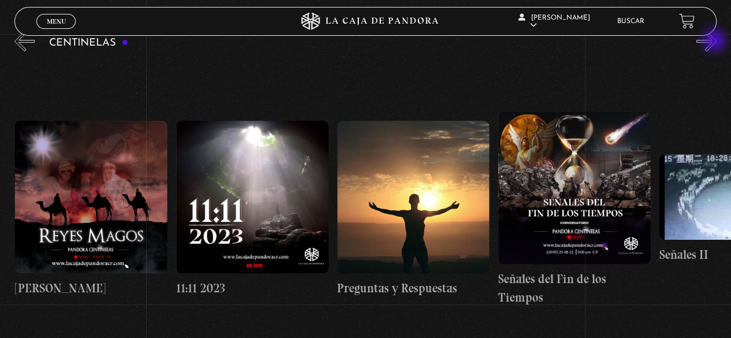
click at [715, 42] on button "»" at bounding box center [706, 41] width 20 height 20
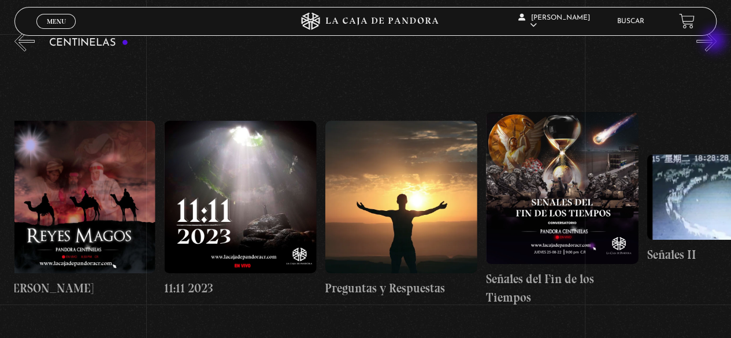
click at [715, 42] on button "»" at bounding box center [706, 41] width 20 height 20
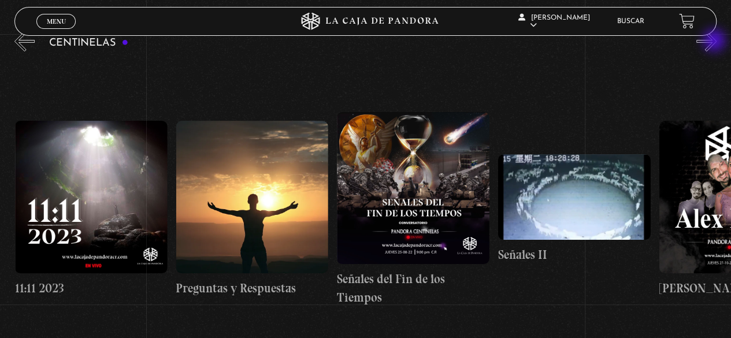
click at [715, 42] on button "»" at bounding box center [706, 41] width 20 height 20
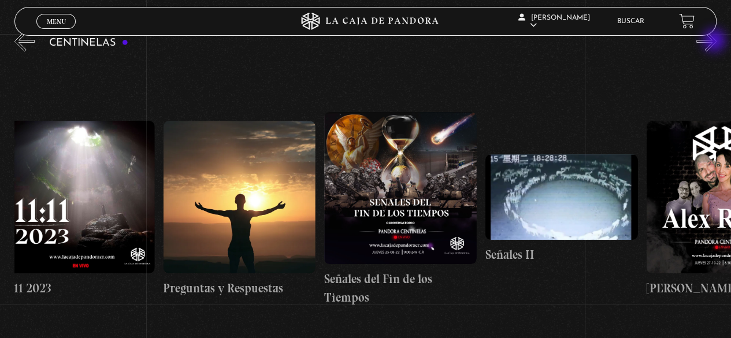
click at [715, 42] on button "»" at bounding box center [706, 41] width 20 height 20
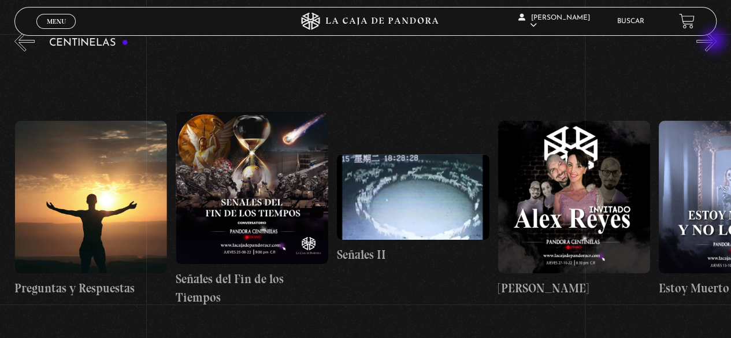
click at [715, 42] on button "»" at bounding box center [706, 41] width 20 height 20
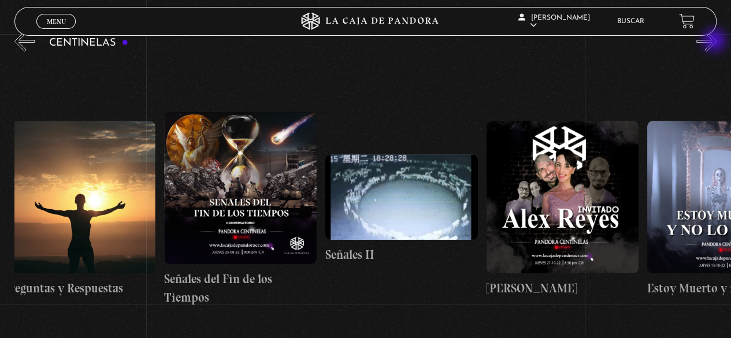
click at [715, 42] on button "»" at bounding box center [706, 41] width 20 height 20
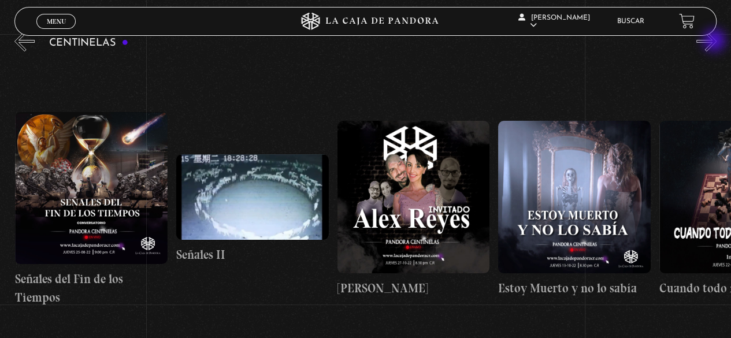
click at [715, 42] on button "»" at bounding box center [706, 41] width 20 height 20
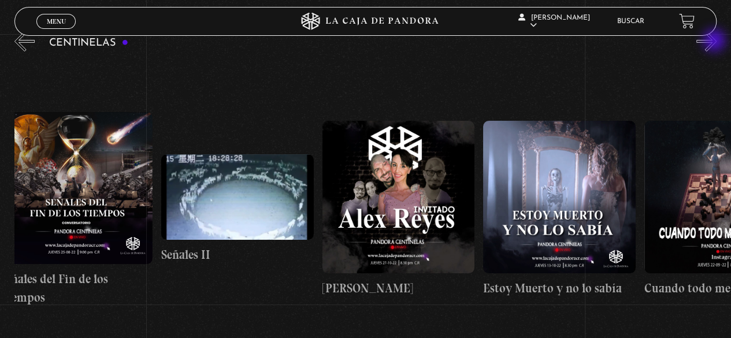
click at [715, 42] on button "»" at bounding box center [706, 41] width 20 height 20
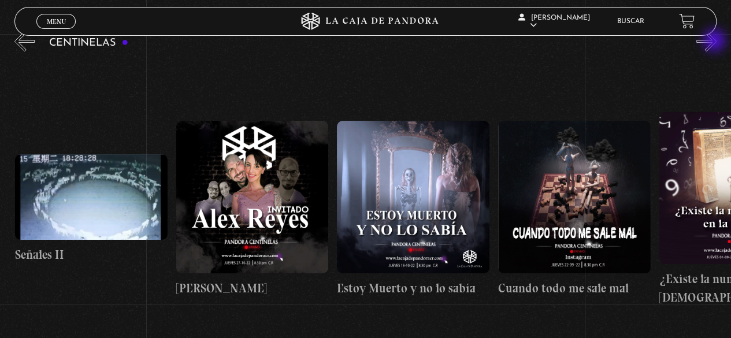
click at [715, 42] on button "»" at bounding box center [706, 41] width 20 height 20
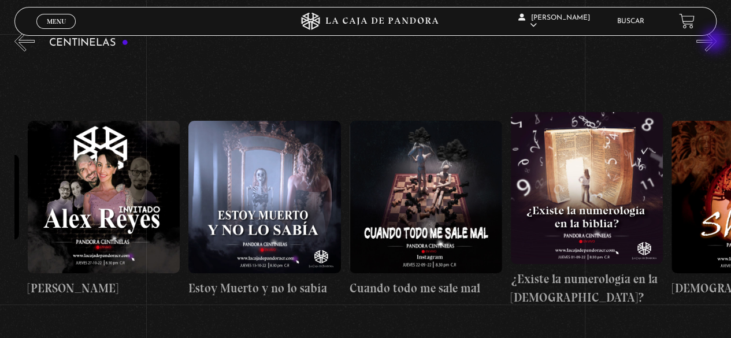
click at [715, 42] on button "»" at bounding box center [706, 41] width 20 height 20
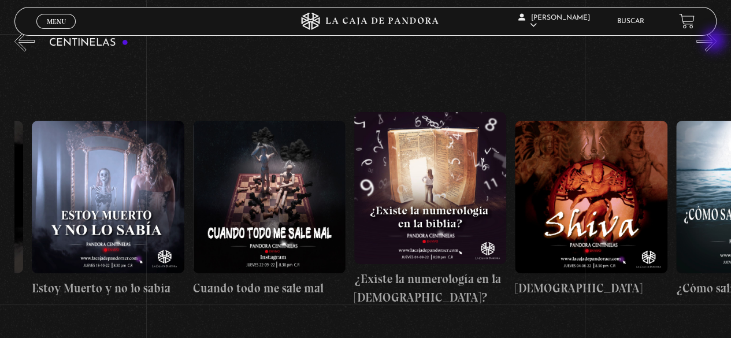
click at [715, 42] on button "»" at bounding box center [706, 41] width 20 height 20
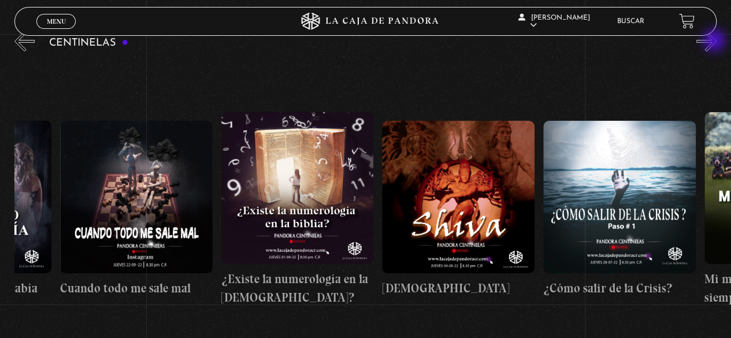
click at [715, 42] on button "»" at bounding box center [706, 41] width 20 height 20
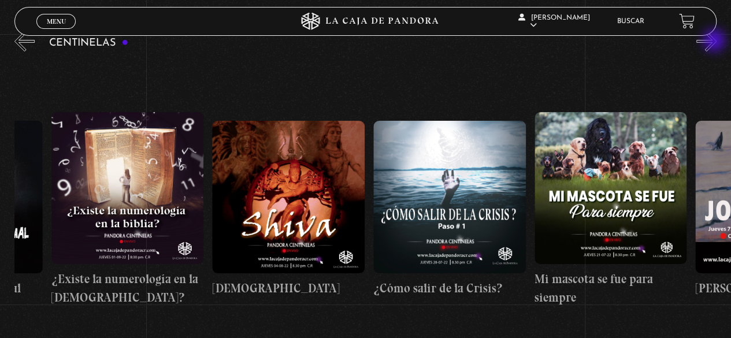
click at [715, 42] on button "»" at bounding box center [706, 41] width 20 height 20
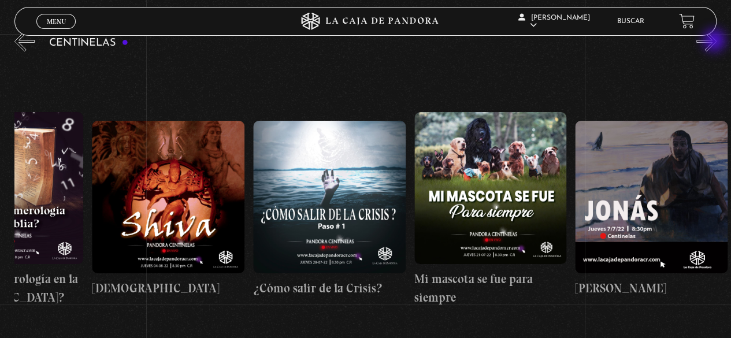
click at [715, 42] on button "»" at bounding box center [706, 41] width 20 height 20
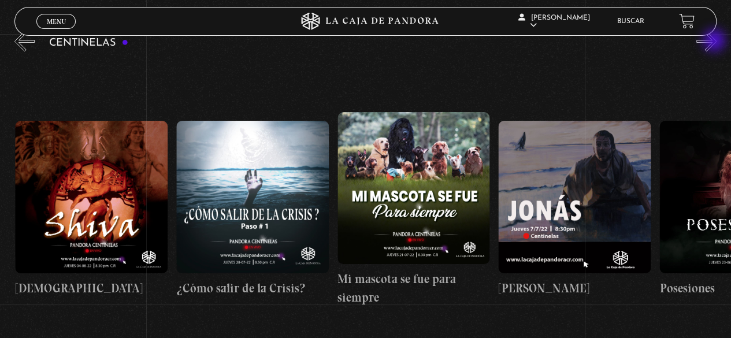
click at [715, 42] on button "»" at bounding box center [706, 41] width 20 height 20
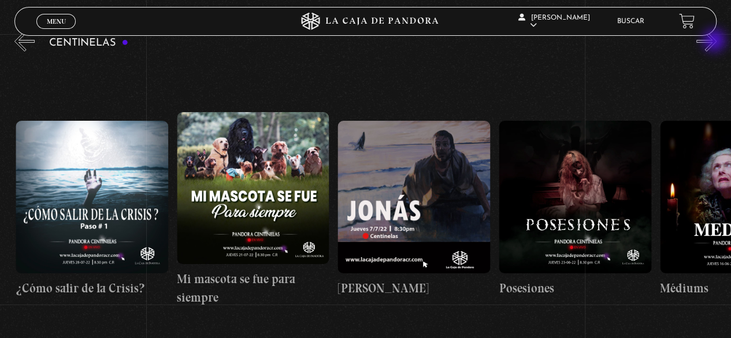
click at [715, 42] on button "»" at bounding box center [706, 41] width 20 height 20
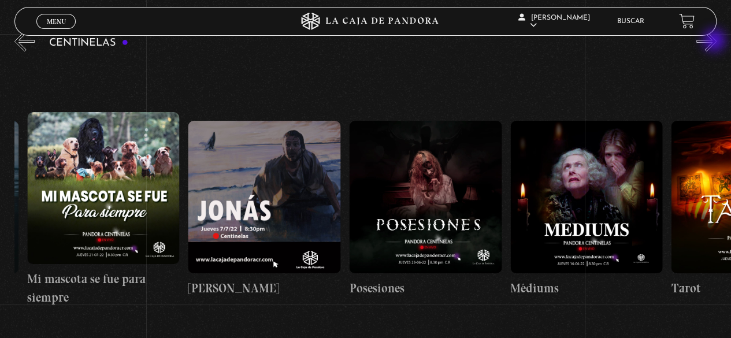
click at [715, 42] on button "»" at bounding box center [706, 41] width 20 height 20
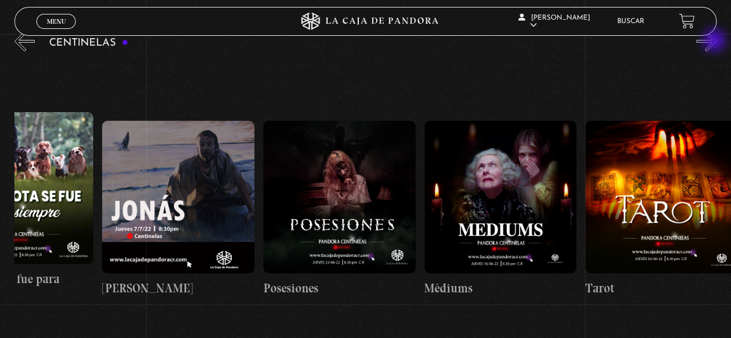
click at [715, 42] on button "»" at bounding box center [706, 41] width 20 height 20
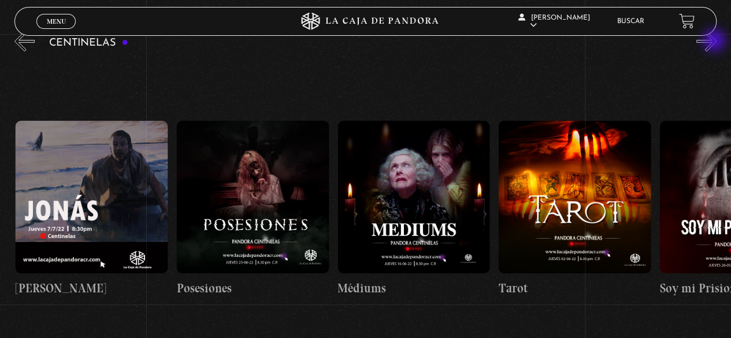
click at [715, 42] on button "»" at bounding box center [706, 41] width 20 height 20
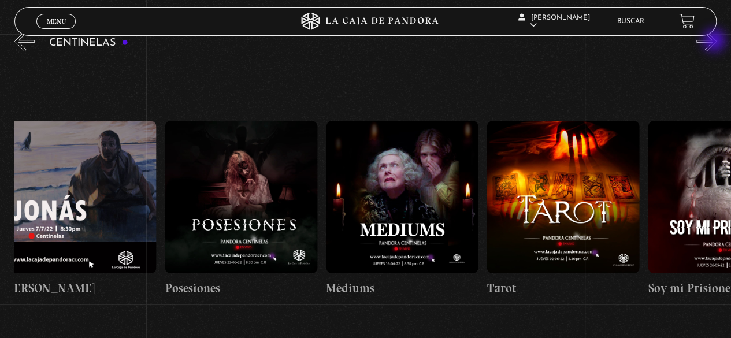
click at [715, 42] on button "»" at bounding box center [706, 41] width 20 height 20
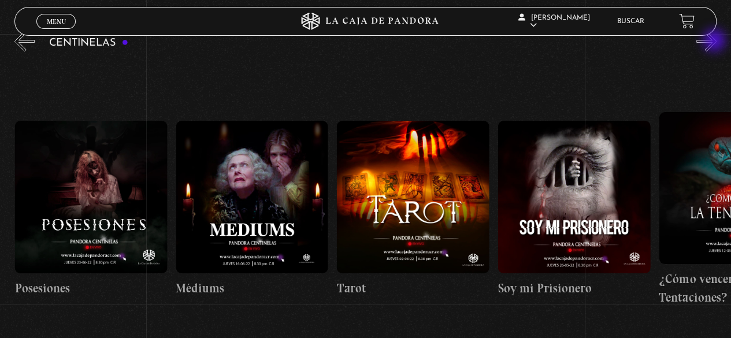
click at [715, 42] on button "»" at bounding box center [706, 41] width 20 height 20
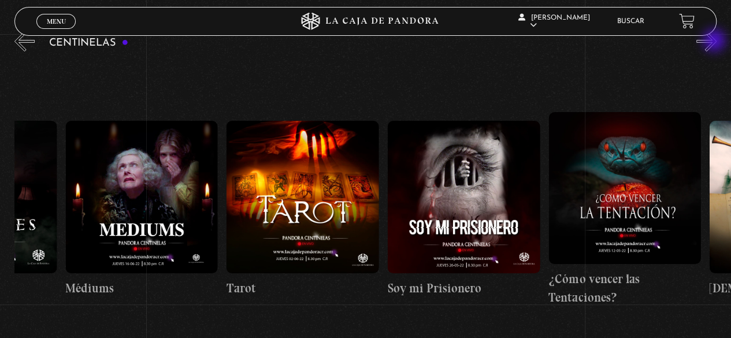
click at [715, 42] on button "»" at bounding box center [706, 41] width 20 height 20
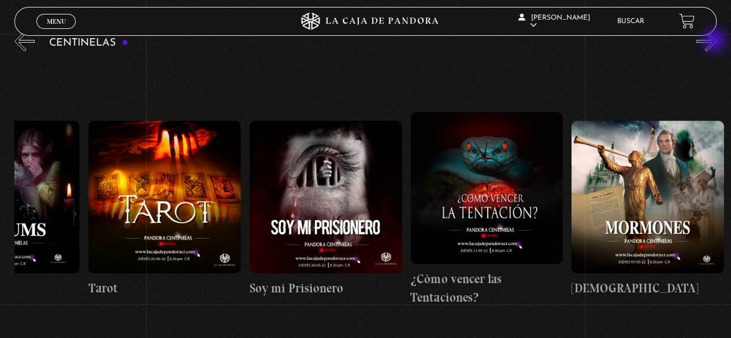
click at [715, 42] on button "»" at bounding box center [706, 41] width 20 height 20
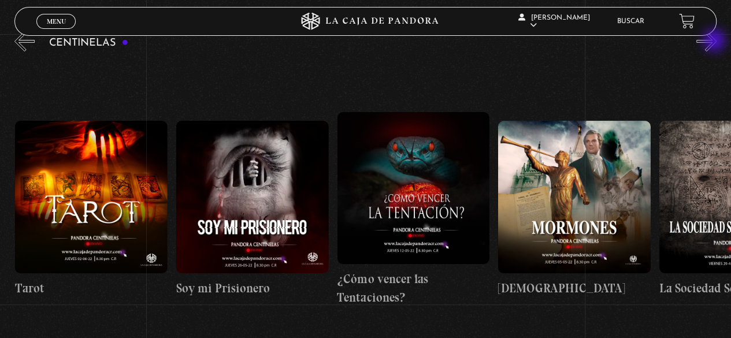
click at [715, 42] on button "»" at bounding box center [706, 41] width 20 height 20
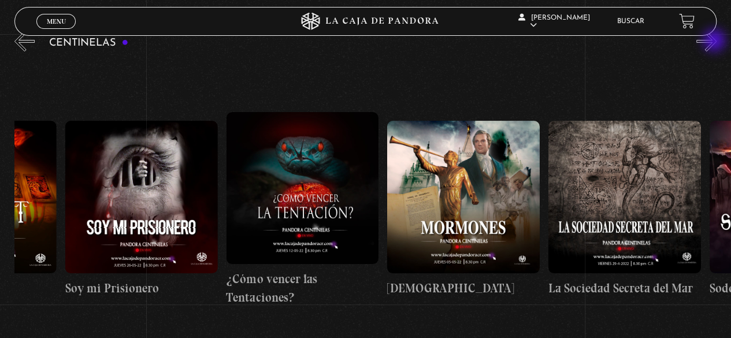
click at [715, 42] on button "»" at bounding box center [706, 41] width 20 height 20
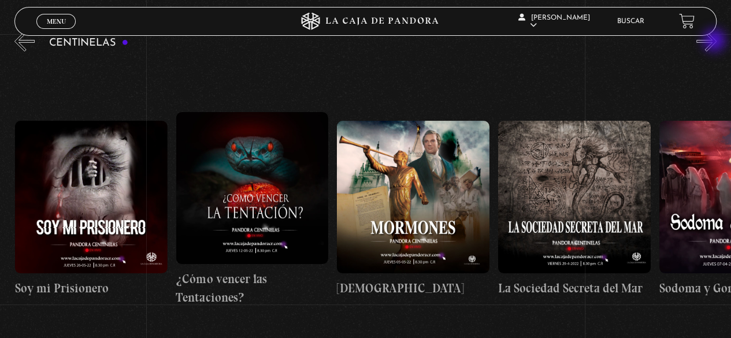
click at [715, 42] on button "»" at bounding box center [706, 41] width 20 height 20
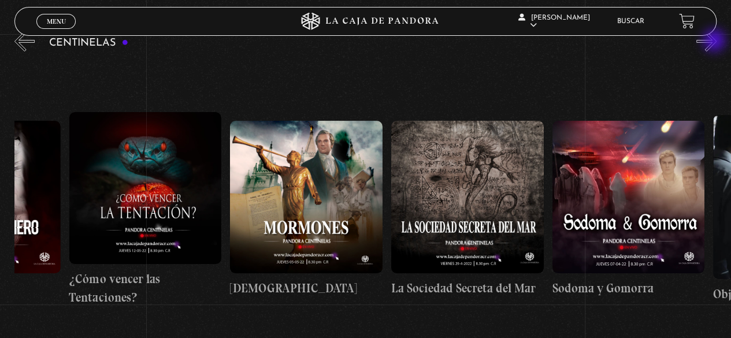
click at [715, 42] on button "»" at bounding box center [706, 41] width 20 height 20
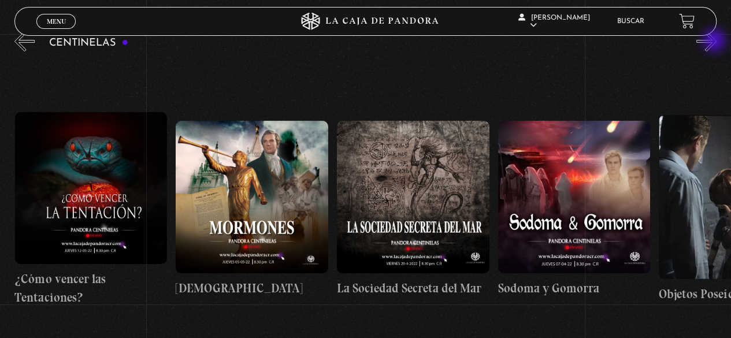
click at [715, 42] on button "»" at bounding box center [706, 41] width 20 height 20
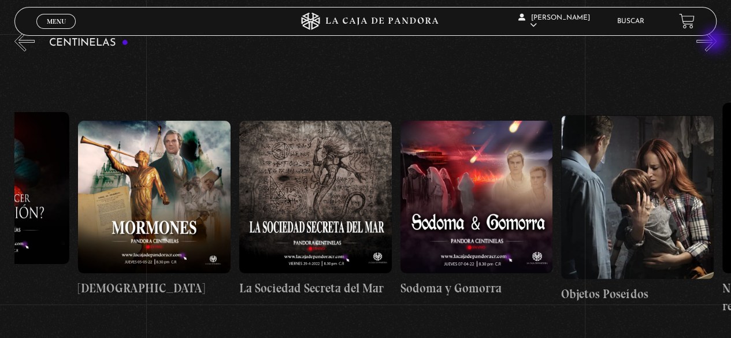
click at [715, 42] on button "»" at bounding box center [706, 41] width 20 height 20
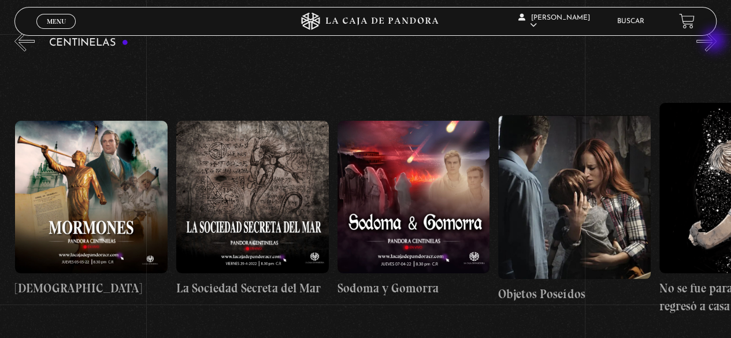
click at [715, 42] on button "»" at bounding box center [706, 41] width 20 height 20
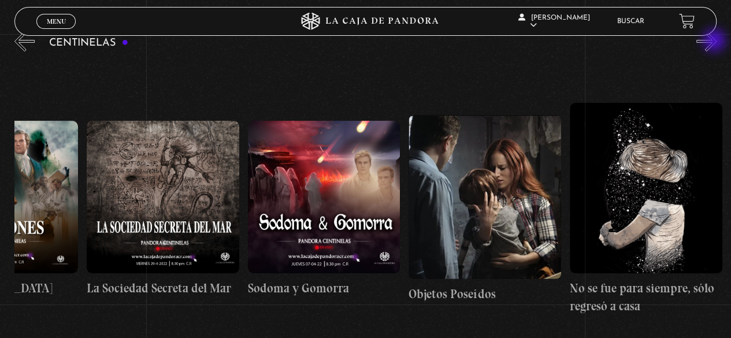
click at [715, 42] on button "»" at bounding box center [706, 41] width 20 height 20
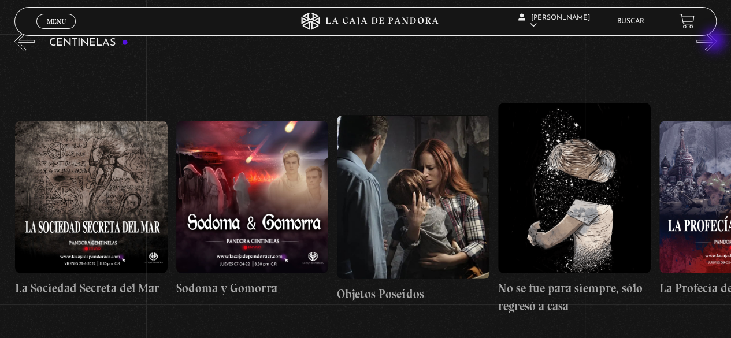
click at [715, 42] on button "»" at bounding box center [706, 41] width 20 height 20
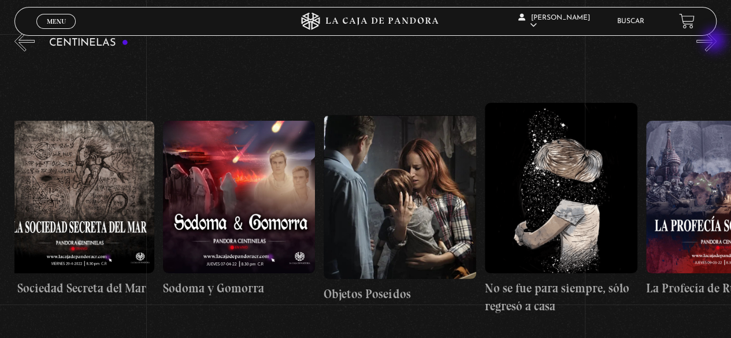
click at [715, 42] on button "»" at bounding box center [706, 41] width 20 height 20
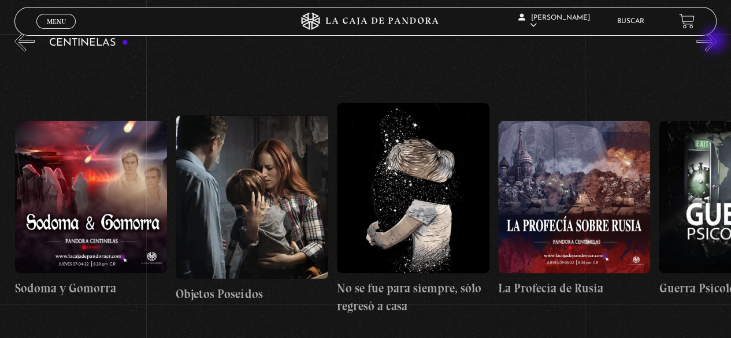
click at [715, 42] on button "»" at bounding box center [706, 41] width 20 height 20
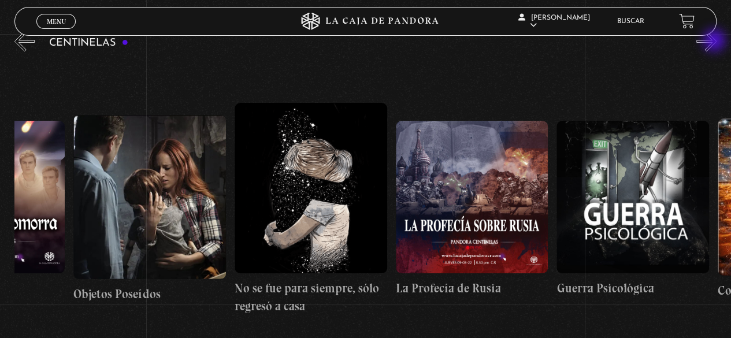
click at [715, 42] on button "»" at bounding box center [706, 41] width 20 height 20
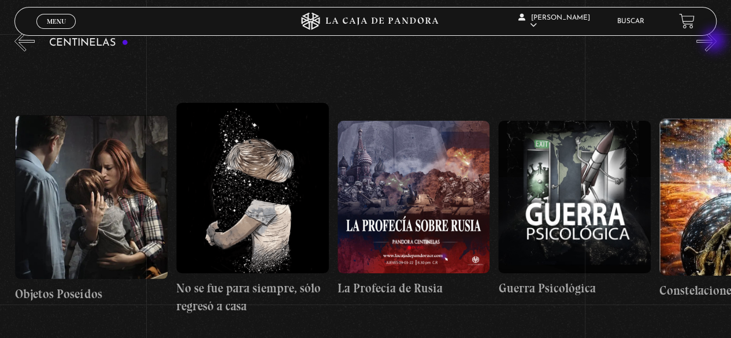
click at [715, 42] on button "»" at bounding box center [706, 41] width 20 height 20
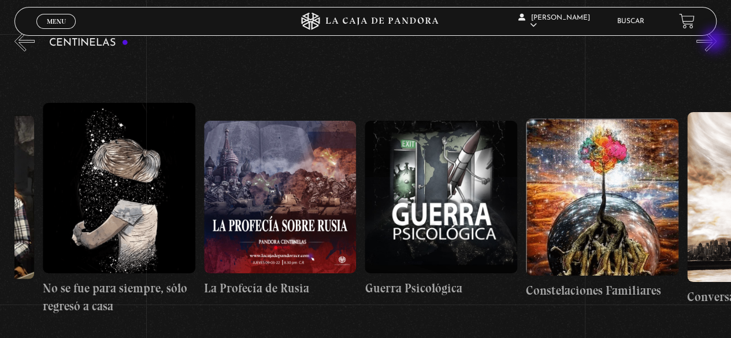
click at [715, 42] on button "»" at bounding box center [706, 41] width 20 height 20
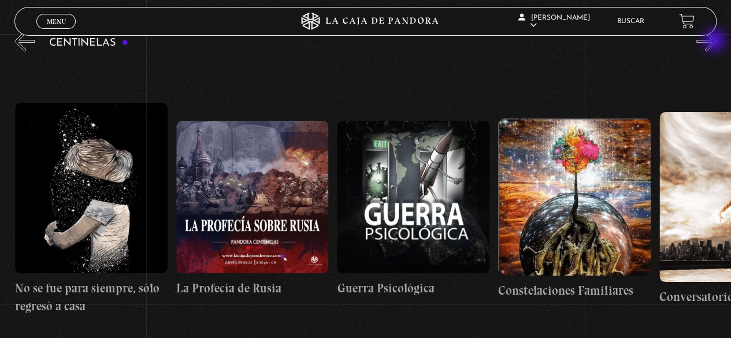
click at [715, 42] on button "»" at bounding box center [706, 41] width 20 height 20
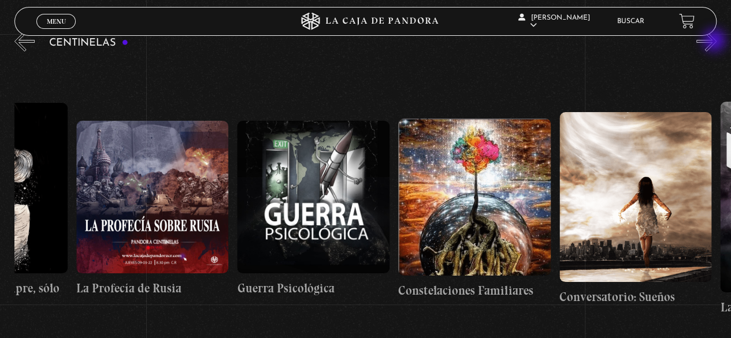
click at [715, 42] on button "»" at bounding box center [706, 41] width 20 height 20
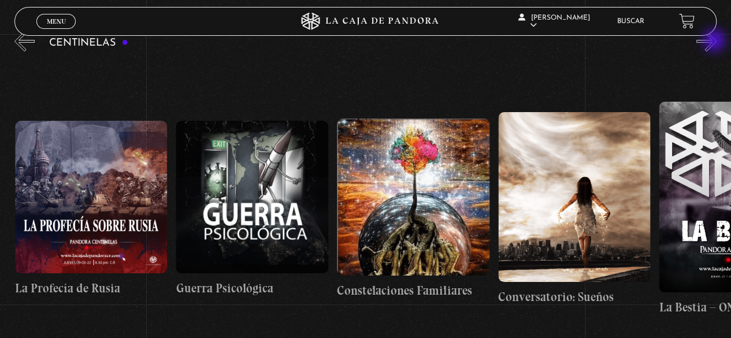
click at [715, 42] on button "»" at bounding box center [706, 41] width 20 height 20
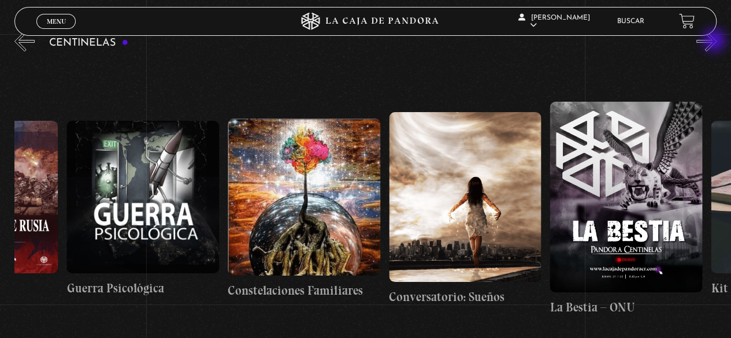
click at [715, 42] on button "»" at bounding box center [706, 41] width 20 height 20
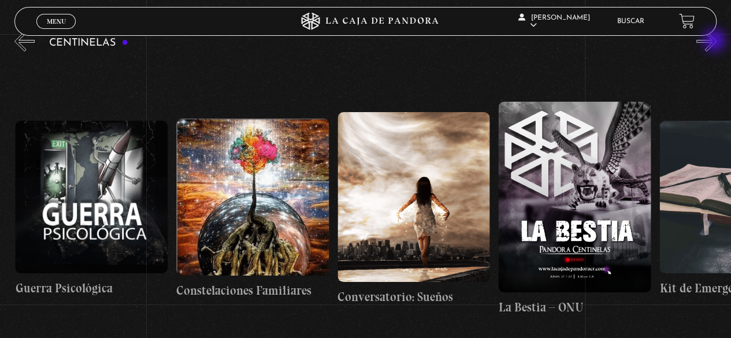
click at [715, 42] on button "»" at bounding box center [706, 41] width 20 height 20
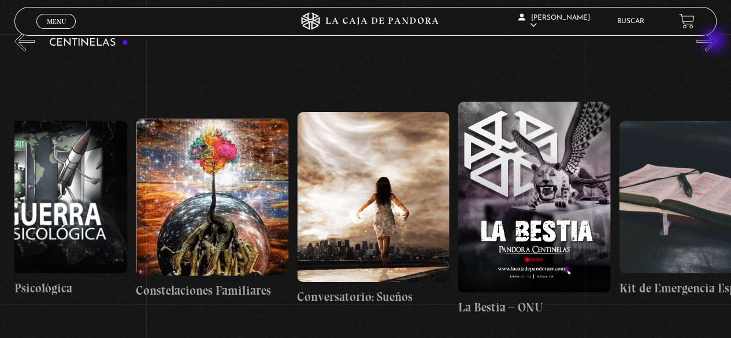
click at [715, 42] on button "»" at bounding box center [706, 41] width 20 height 20
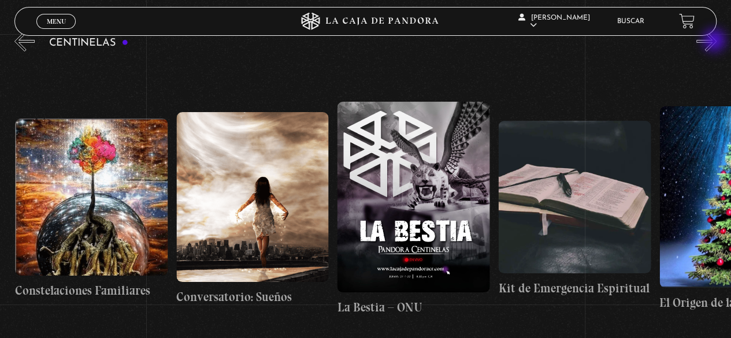
click at [715, 42] on button "»" at bounding box center [706, 41] width 20 height 20
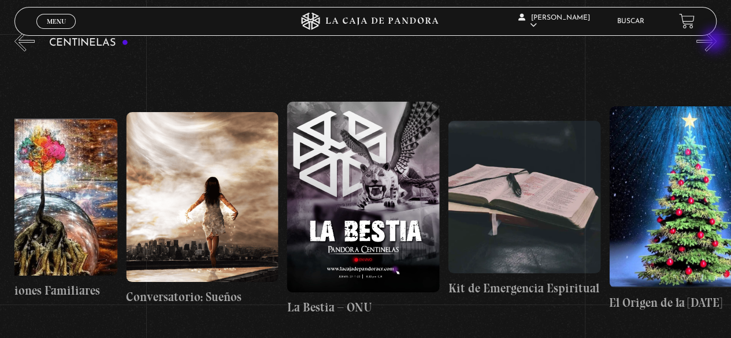
click at [715, 42] on button "»" at bounding box center [706, 41] width 20 height 20
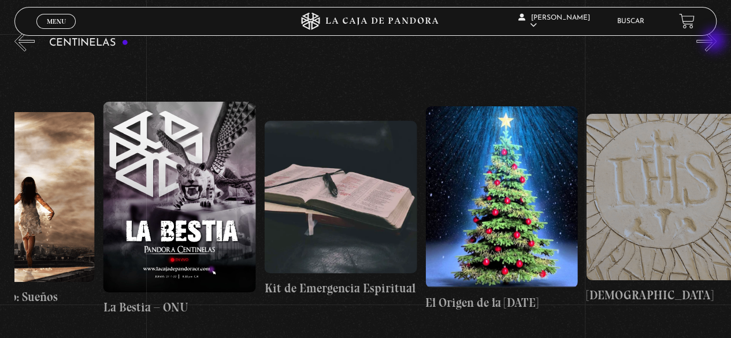
click at [715, 42] on button "»" at bounding box center [706, 41] width 20 height 20
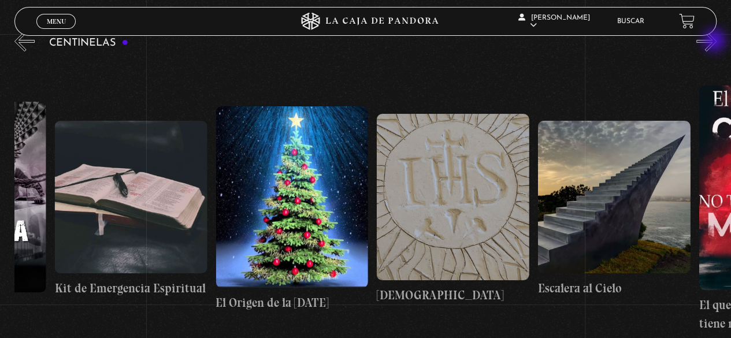
click at [715, 42] on button "»" at bounding box center [706, 41] width 20 height 20
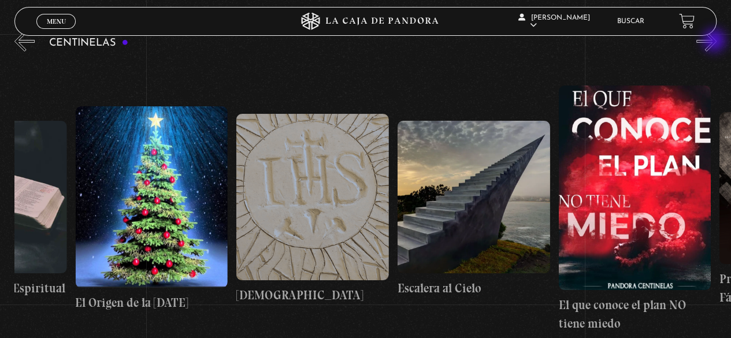
click at [715, 42] on button "»" at bounding box center [706, 41] width 20 height 20
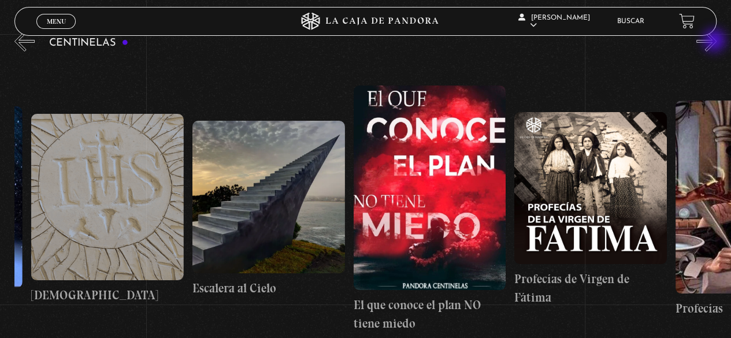
click at [715, 42] on button "»" at bounding box center [706, 41] width 20 height 20
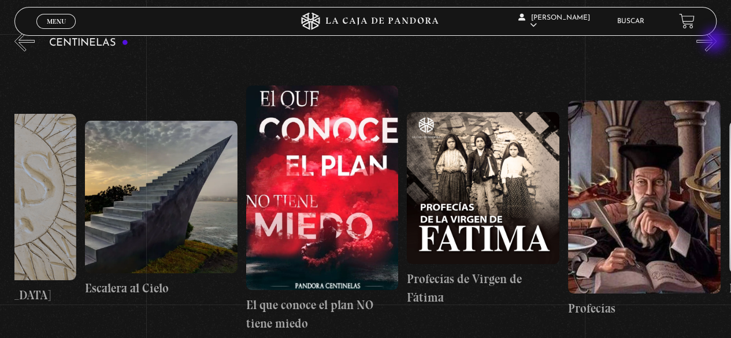
click at [715, 42] on button "»" at bounding box center [706, 41] width 20 height 20
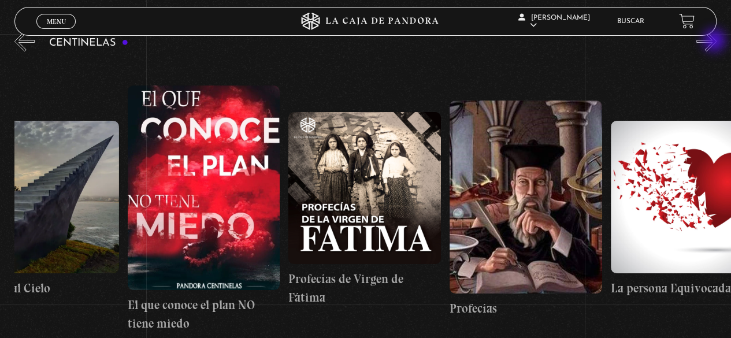
click at [715, 42] on button "»" at bounding box center [706, 41] width 20 height 20
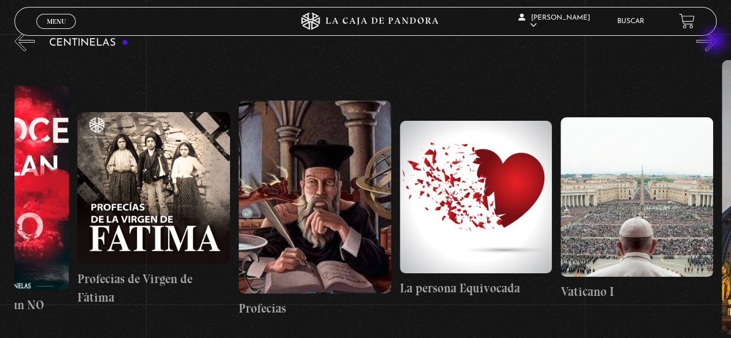
click at [715, 42] on button "»" at bounding box center [706, 41] width 20 height 20
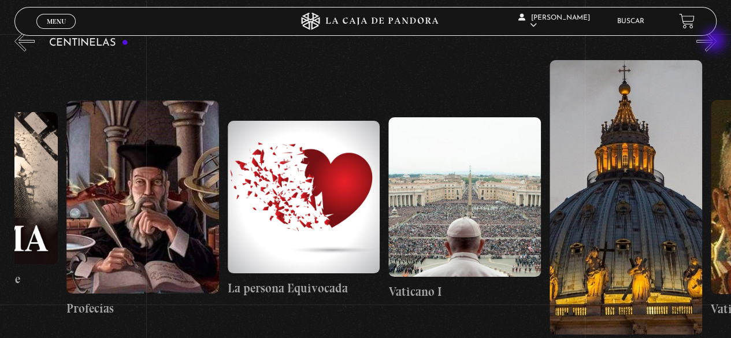
click at [715, 42] on button "»" at bounding box center [706, 41] width 20 height 20
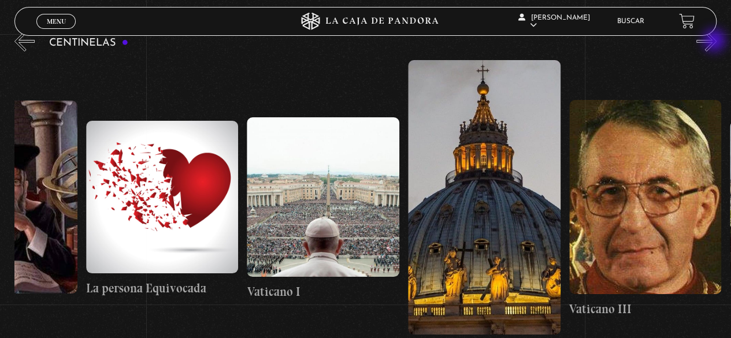
click at [715, 42] on button "»" at bounding box center [706, 41] width 20 height 20
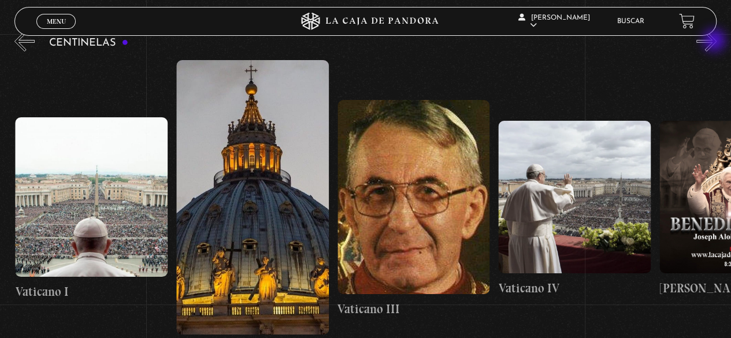
scroll to position [0, 13679]
click at [710, 39] on button "»" at bounding box center [706, 41] width 20 height 20
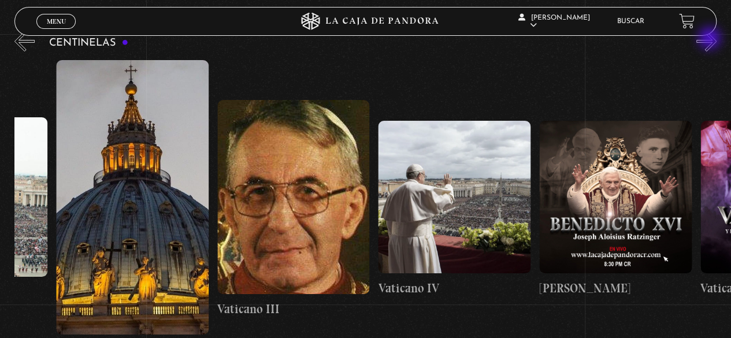
click at [710, 39] on button "»" at bounding box center [706, 41] width 20 height 20
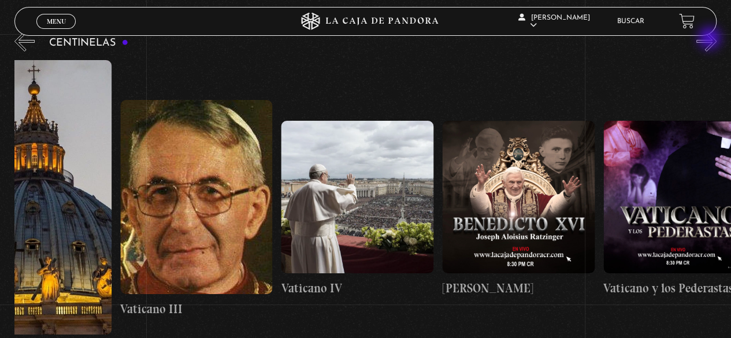
click at [710, 39] on button "»" at bounding box center [706, 41] width 20 height 20
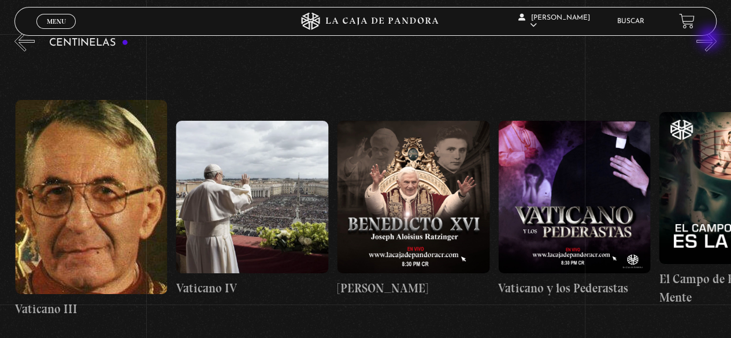
click at [710, 39] on button "»" at bounding box center [706, 41] width 20 height 20
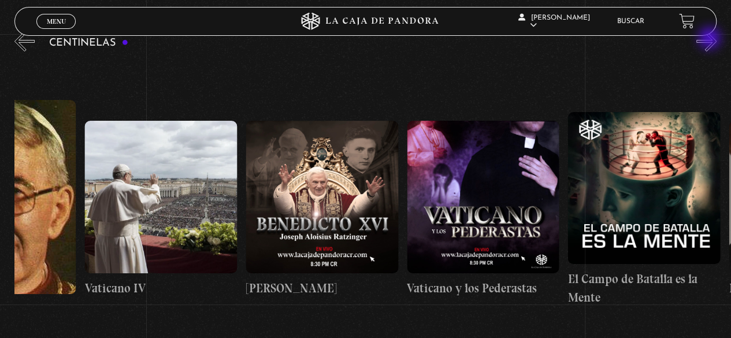
click at [710, 39] on button "»" at bounding box center [706, 41] width 20 height 20
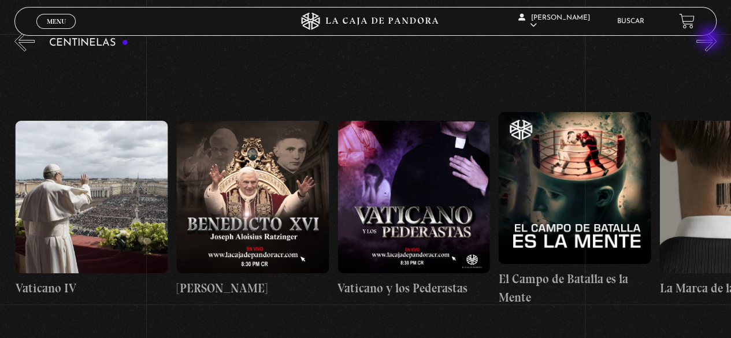
click at [710, 39] on button "»" at bounding box center [706, 41] width 20 height 20
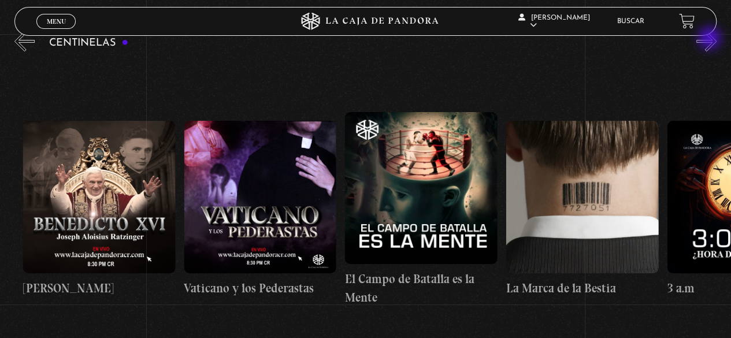
click at [710, 39] on button "»" at bounding box center [706, 41] width 20 height 20
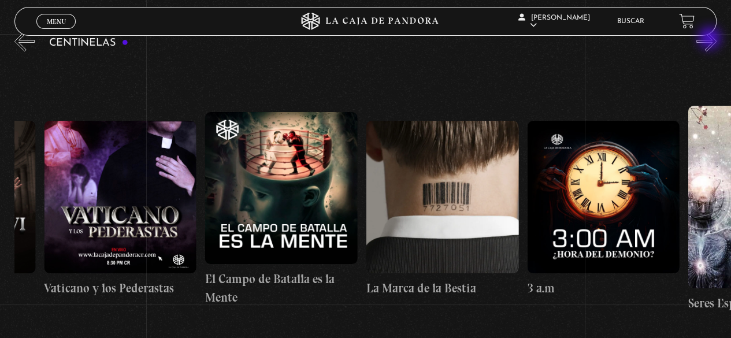
click at [710, 39] on button "»" at bounding box center [706, 41] width 20 height 20
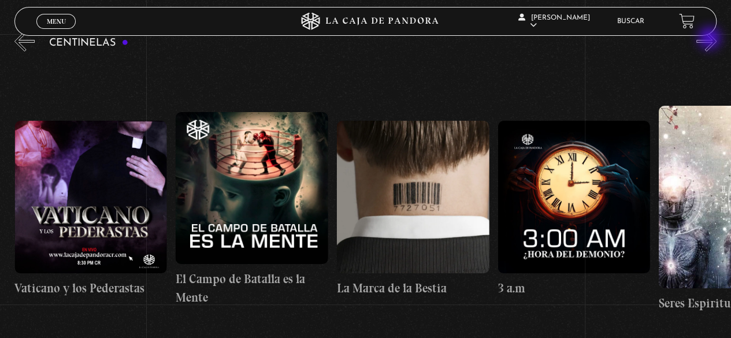
click at [710, 39] on button "»" at bounding box center [706, 41] width 20 height 20
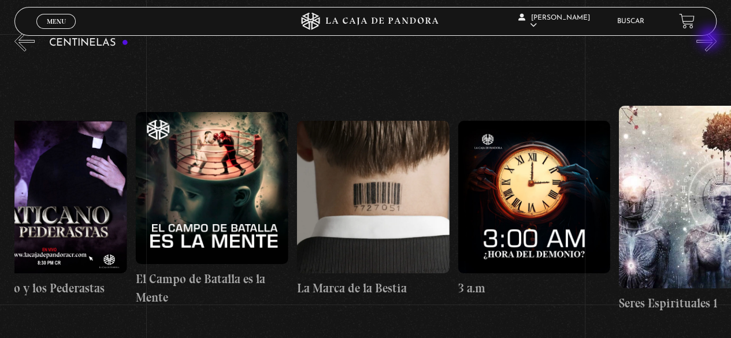
click at [710, 39] on button "»" at bounding box center [706, 41] width 20 height 20
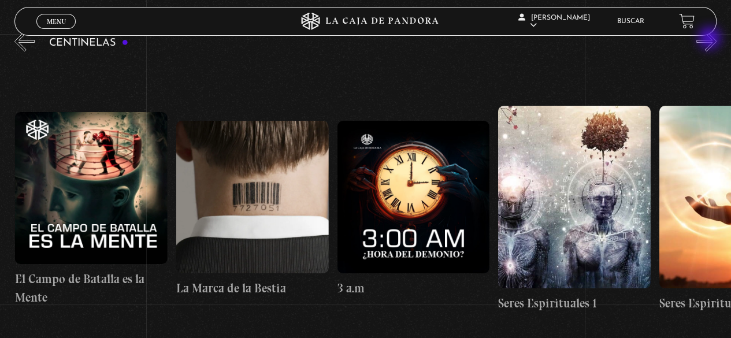
click at [710, 39] on button "»" at bounding box center [706, 41] width 20 height 20
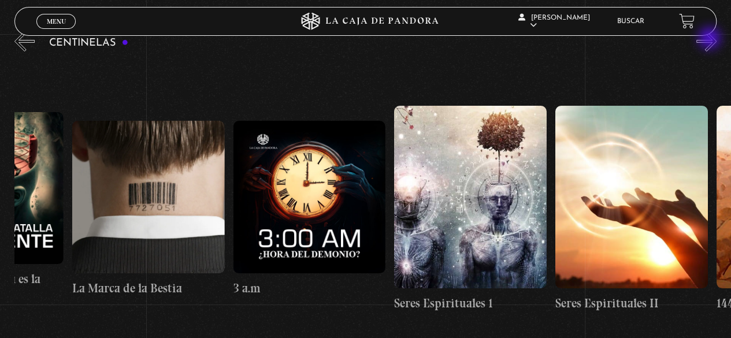
click at [710, 39] on button "»" at bounding box center [706, 41] width 20 height 20
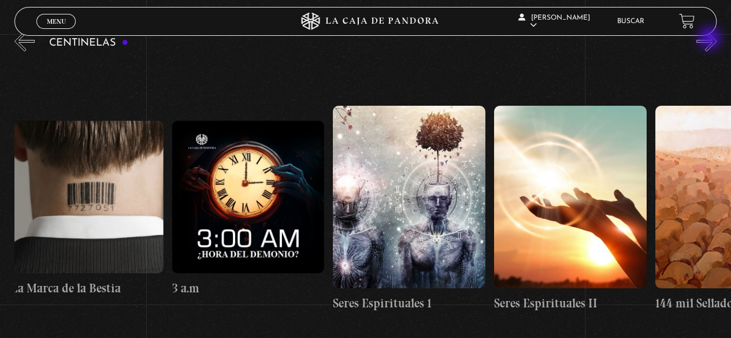
click at [710, 39] on button "»" at bounding box center [706, 41] width 20 height 20
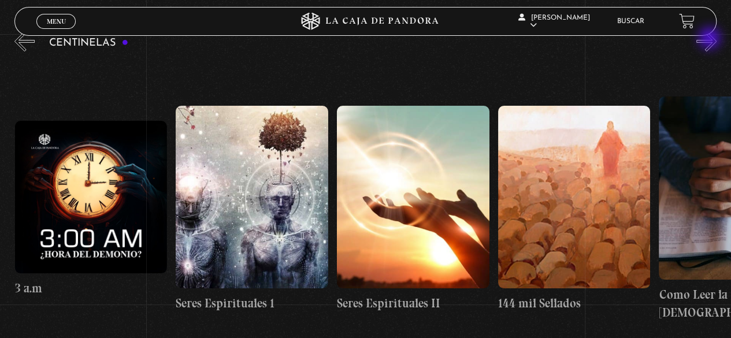
click at [710, 39] on button "»" at bounding box center [706, 41] width 20 height 20
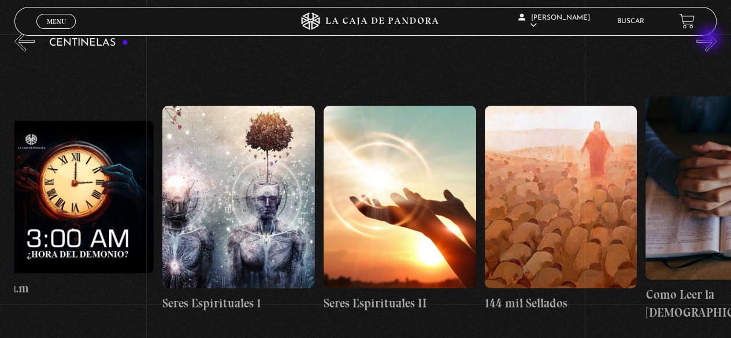
click at [710, 39] on button "»" at bounding box center [706, 41] width 20 height 20
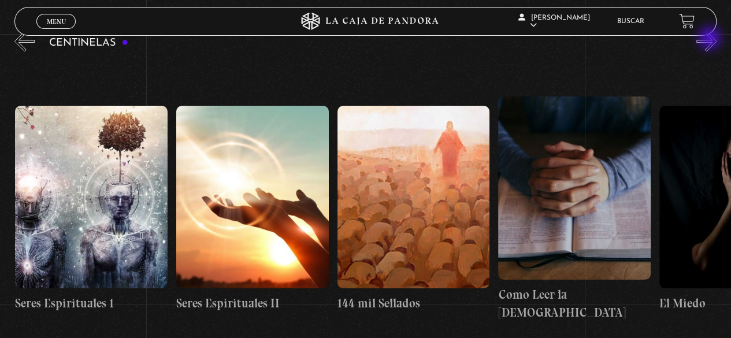
click at [710, 39] on button "»" at bounding box center [706, 41] width 20 height 20
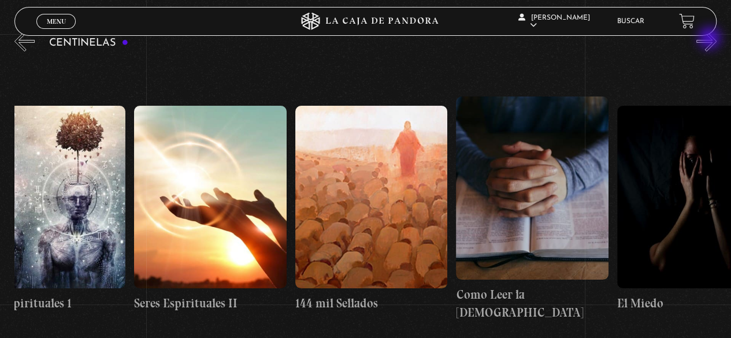
click at [710, 39] on button "»" at bounding box center [706, 41] width 20 height 20
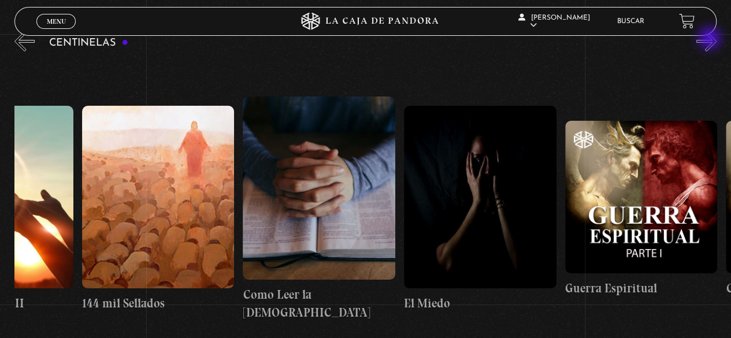
click at [710, 39] on button "»" at bounding box center [706, 41] width 20 height 20
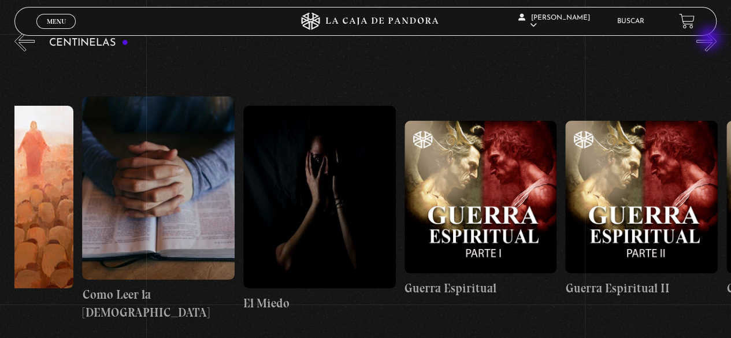
click at [710, 39] on button "»" at bounding box center [706, 41] width 20 height 20
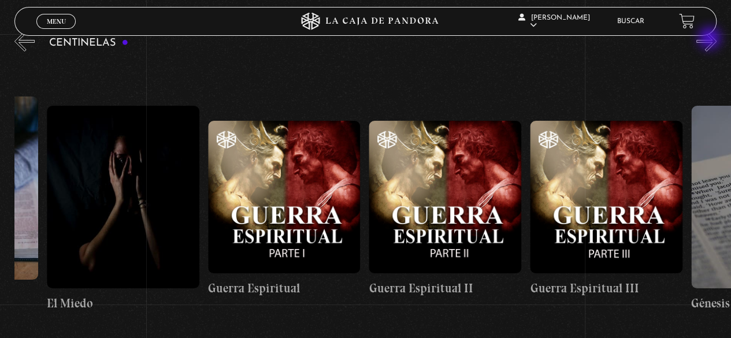
click at [710, 39] on button "»" at bounding box center [706, 41] width 20 height 20
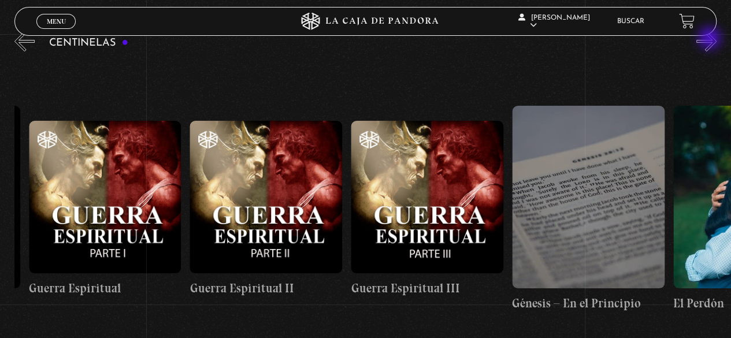
click at [710, 39] on button "»" at bounding box center [706, 41] width 20 height 20
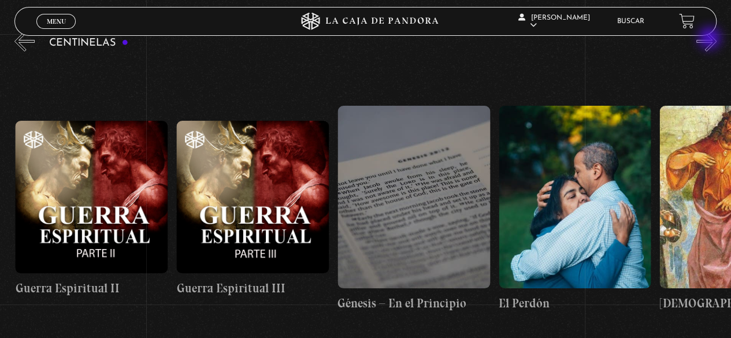
click at [710, 39] on button "»" at bounding box center [706, 41] width 20 height 20
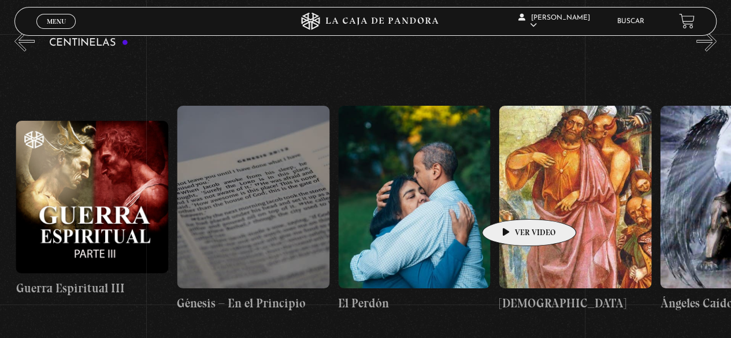
scroll to position [0, 16254]
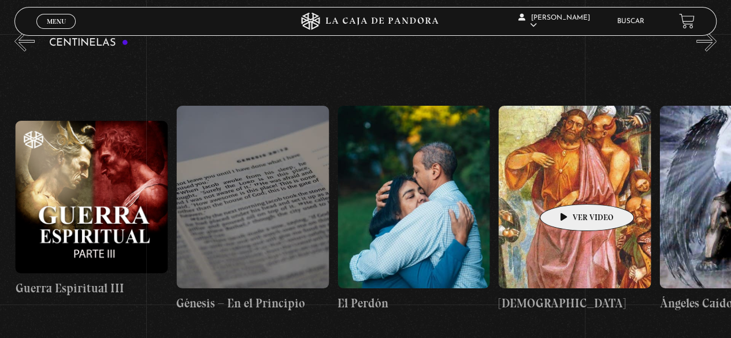
click at [568, 187] on figure at bounding box center [574, 197] width 152 height 182
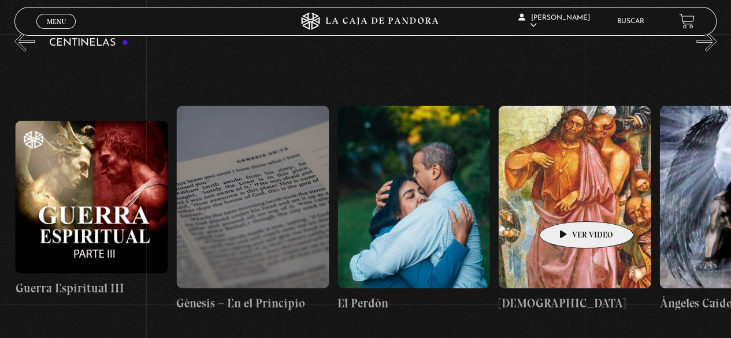
click at [568, 204] on figure at bounding box center [574, 197] width 152 height 182
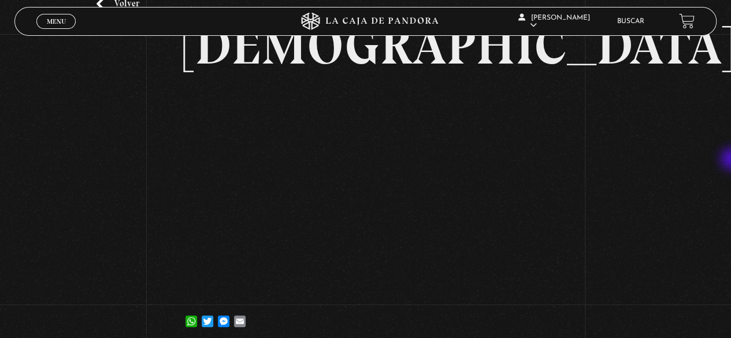
scroll to position [66, 0]
